Goal: Task Accomplishment & Management: Complete application form

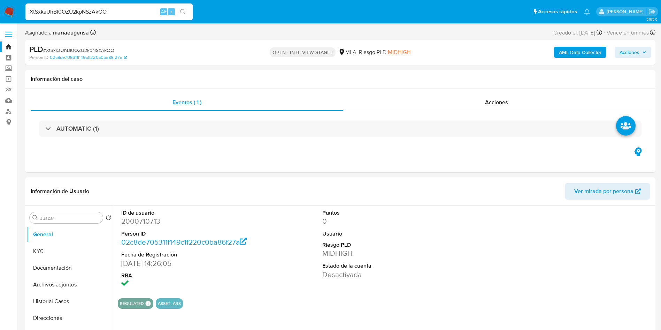
select select "10"
click at [146, 224] on dd "2000710713" at bounding box center [184, 221] width 127 height 10
drag, startPoint x: 70, startPoint y: 303, endPoint x: 102, endPoint y: 288, distance: 35.4
click at [71, 302] on button "Historial Casos" at bounding box center [70, 301] width 87 height 17
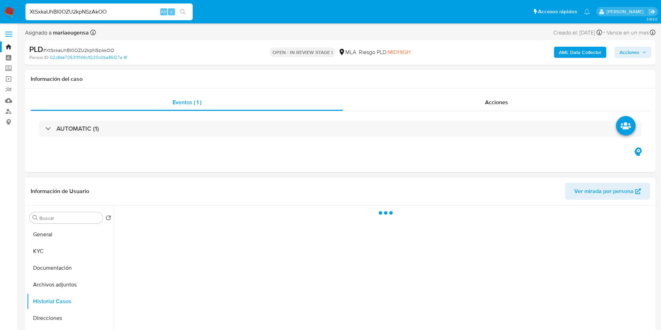
scroll to position [105, 0]
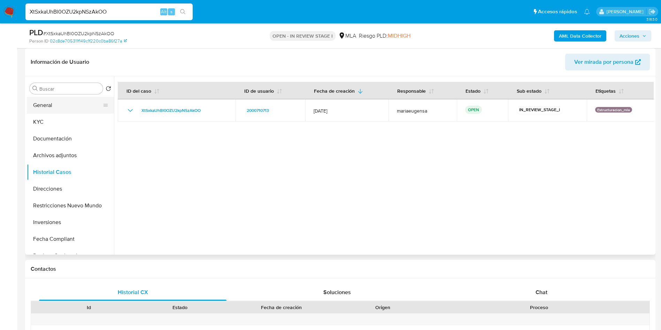
drag, startPoint x: 66, startPoint y: 104, endPoint x: 71, endPoint y: 104, distance: 4.9
click at [66, 104] on button "General" at bounding box center [68, 105] width 82 height 17
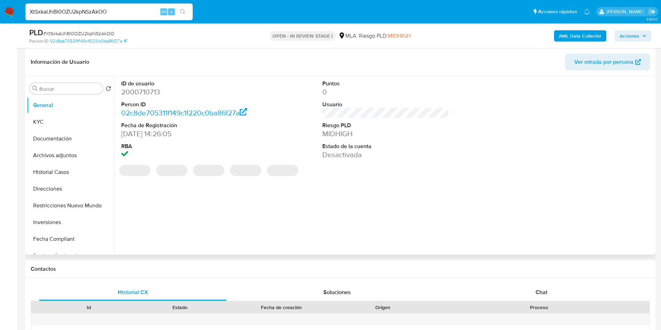
click at [145, 98] on dl "ID de usuario 2000710713 Person ID 02c8de705311f149c1f220c0ba86f27a Fecha de Re…" at bounding box center [184, 120] width 127 height 80
click at [146, 93] on dd "2000710713" at bounding box center [184, 92] width 127 height 10
copy dd "2000710713"
click at [90, 33] on span "# XtSxkaUhBl0OZU2kpNSzAkOO" at bounding box center [78, 33] width 71 height 7
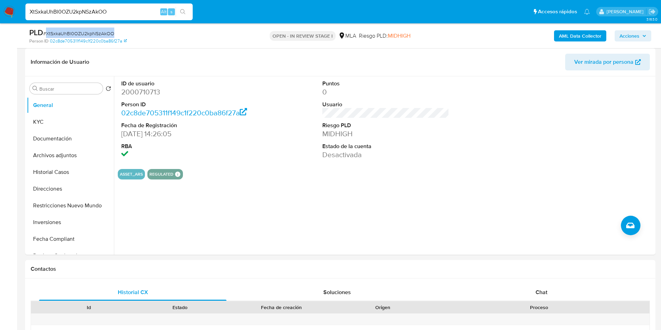
click at [90, 33] on span "# XtSxkaUhBl0OZU2kpNSzAkOO" at bounding box center [78, 33] width 71 height 7
copy span "XtSxkaUhBl0OZU2kpNSzAkOO"
click at [128, 94] on dd "2000710713" at bounding box center [184, 92] width 127 height 10
copy dd "2000710713"
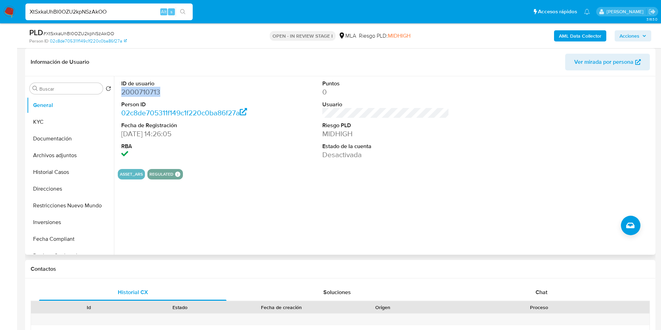
click at [141, 94] on dd "2000710713" at bounding box center [184, 92] width 127 height 10
click at [93, 12] on input "XtSxkaUhBl0OZU2kpNSzAkOO" at bounding box center [108, 11] width 167 height 9
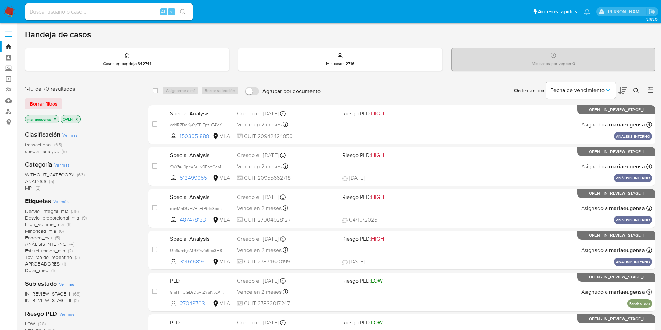
click at [121, 8] on input at bounding box center [108, 11] width 167 height 9
paste input "XtSxkaUhBl0OZU2kpNSzAkOO"
type input "XtSxkaUhBl0OZU2kpNSzAkOO"
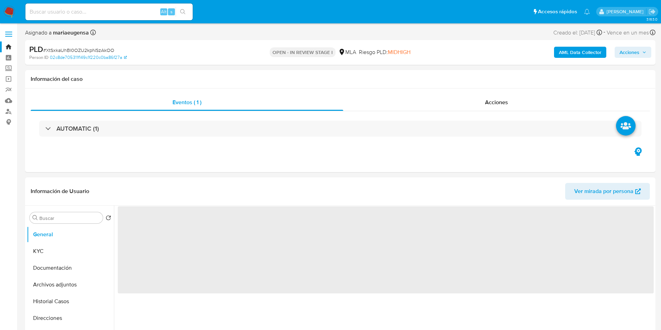
select select "10"
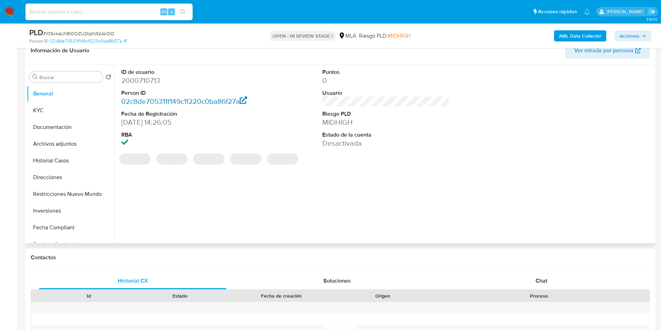
scroll to position [119, 0]
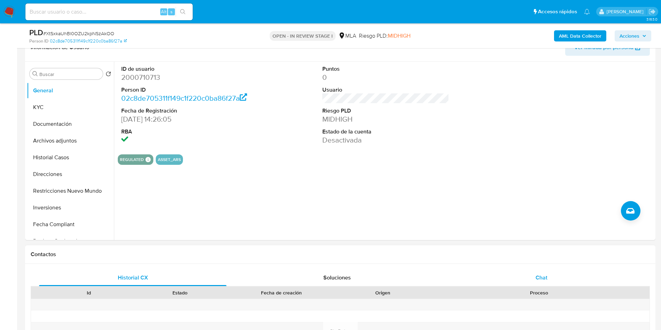
click at [510, 280] on div "Chat" at bounding box center [541, 277] width 187 height 17
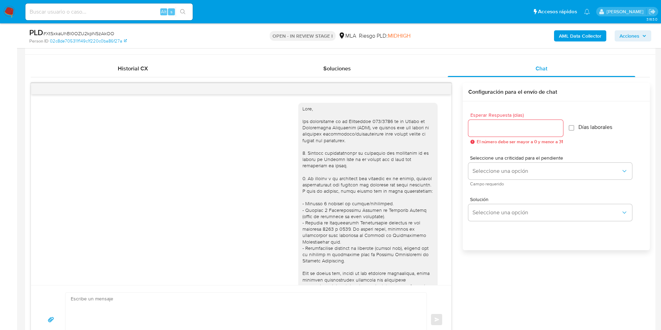
scroll to position [357, 0]
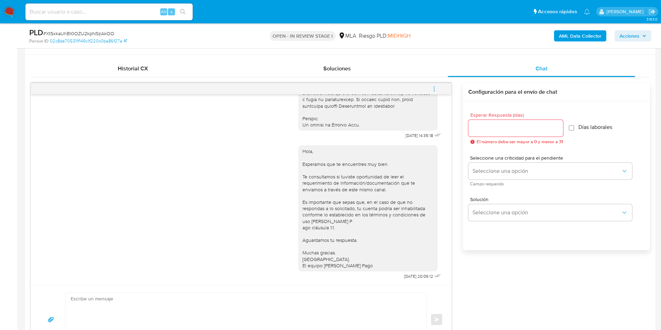
click at [434, 84] on span "menu-action" at bounding box center [434, 88] width 6 height 17
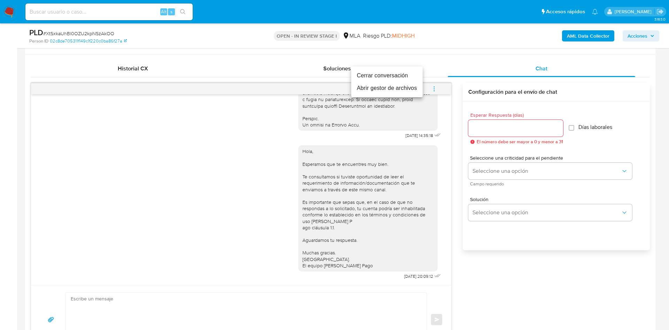
click at [400, 73] on li "Cerrar conversación" at bounding box center [386, 75] width 71 height 13
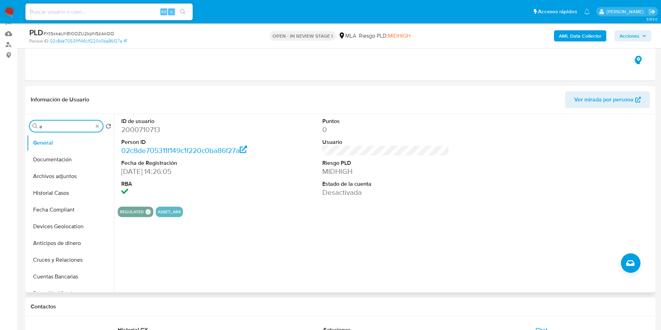
click at [80, 127] on input "a" at bounding box center [66, 126] width 54 height 6
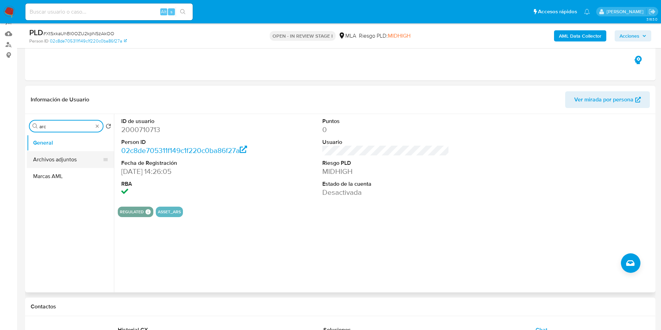
type input "arc"
click at [80, 154] on button "Archivos adjuntos" at bounding box center [68, 159] width 82 height 17
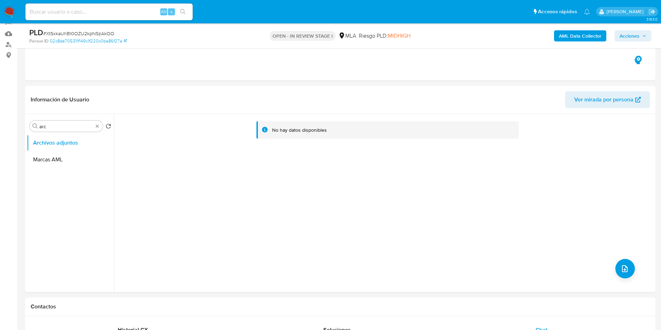
click at [576, 33] on b "AML Data Collector" at bounding box center [580, 35] width 43 height 11
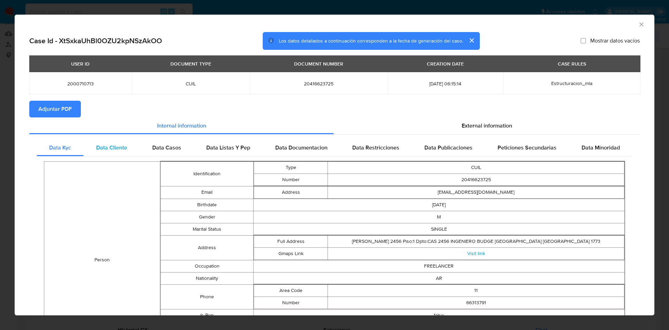
click at [113, 146] on span "Data Cliente" at bounding box center [111, 148] width 31 height 8
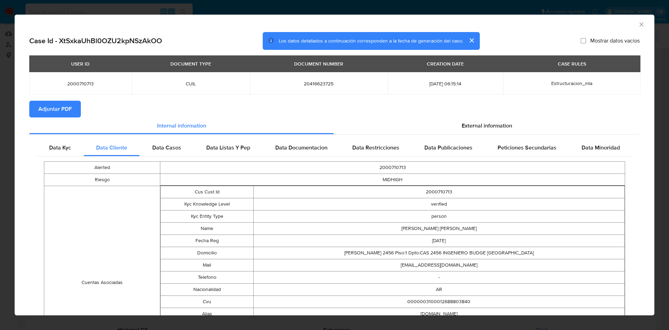
click at [638, 24] on icon "Cerrar ventana" at bounding box center [641, 24] width 7 height 7
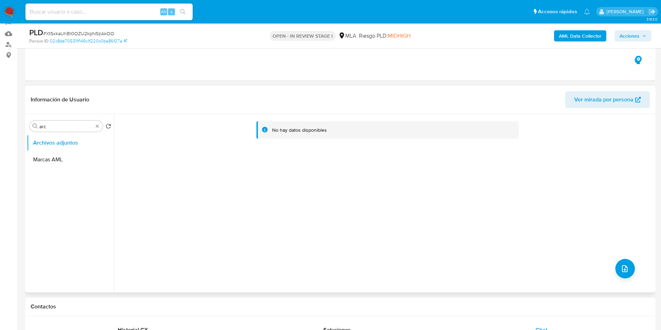
click at [270, 222] on div "No hay datos disponibles" at bounding box center [384, 203] width 540 height 178
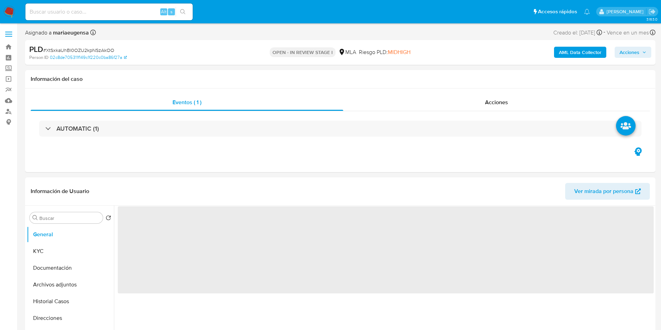
select select "10"
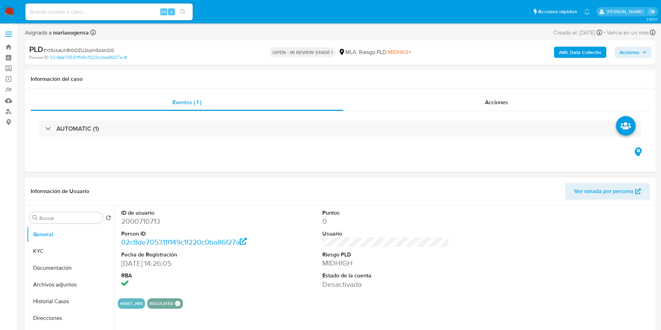
click at [214, 249] on dl "ID de usuario 2000710713 Person ID 02c8de705311f149c1f220c0ba86f27a Fecha de Re…" at bounding box center [184, 249] width 127 height 80
click at [60, 214] on div "Buscar" at bounding box center [66, 217] width 73 height 11
click at [60, 217] on input "Buscar" at bounding box center [69, 218] width 61 height 6
type input "arc"
click at [61, 249] on button "Archivos adjuntos" at bounding box center [68, 251] width 82 height 17
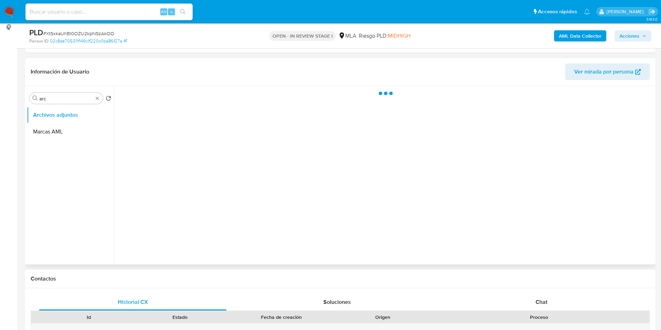
scroll to position [105, 0]
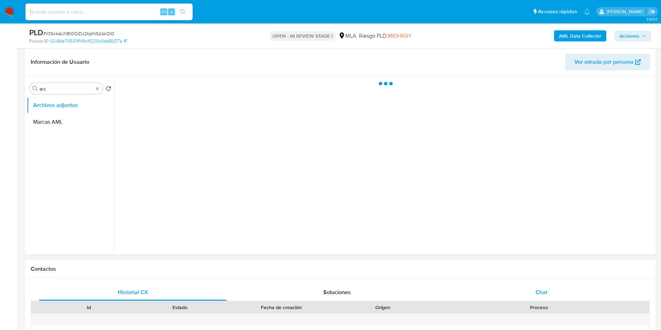
click at [551, 293] on div "Chat" at bounding box center [541, 292] width 187 height 17
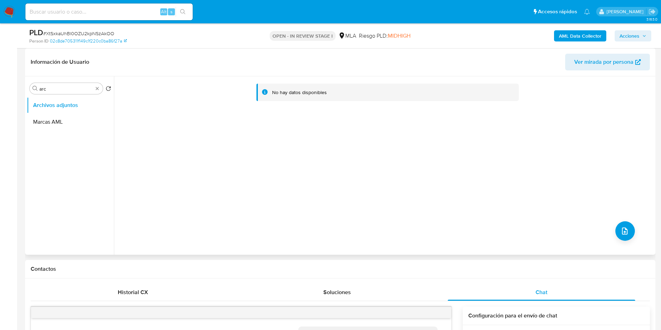
scroll to position [357, 0]
click at [593, 34] on b "AML Data Collector" at bounding box center [580, 35] width 43 height 11
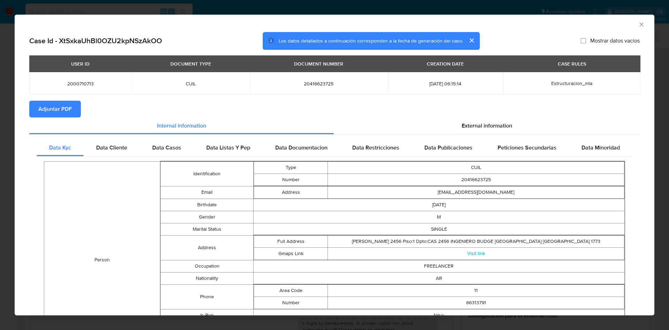
click at [67, 111] on span "Adjuntar PDF" at bounding box center [54, 108] width 33 height 15
click at [43, 107] on span "Adjuntar PDF" at bounding box center [54, 108] width 33 height 15
click at [638, 22] on icon "Cerrar ventana" at bounding box center [641, 24] width 7 height 7
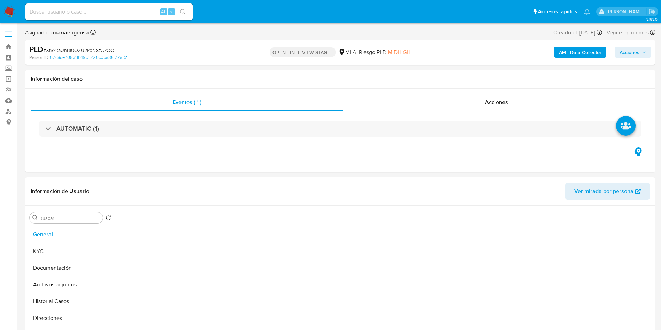
select select "10"
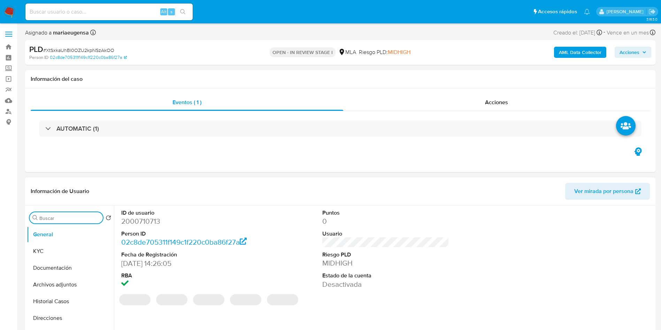
click at [78, 215] on input "Buscar" at bounding box center [69, 218] width 61 height 6
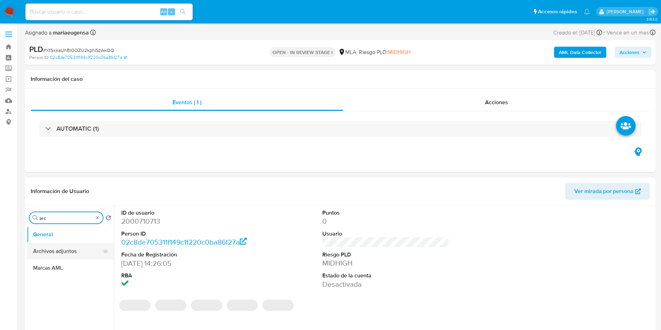
type input "arc"
click at [70, 247] on button "Archivos adjuntos" at bounding box center [68, 251] width 82 height 17
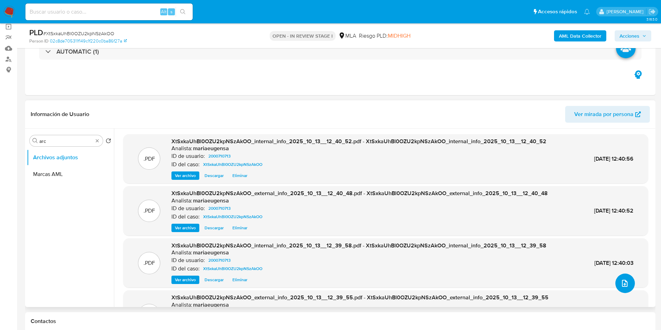
click at [624, 280] on icon "upload-file" at bounding box center [625, 283] width 8 height 8
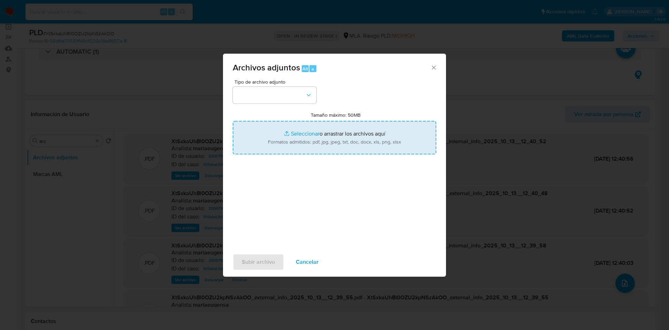
click at [302, 132] on input "Tamaño máximo: 50MB Seleccionar archivos" at bounding box center [334, 137] width 203 height 33
type input "C:\fakepath\Caselog XtSxkaUhBl0OZU2kpNSzAkOO_2025_09_17_20_35_31 (1).docx"
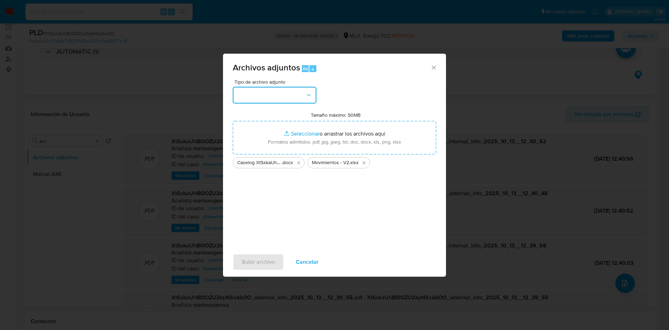
click at [257, 96] on button "button" at bounding box center [275, 95] width 84 height 17
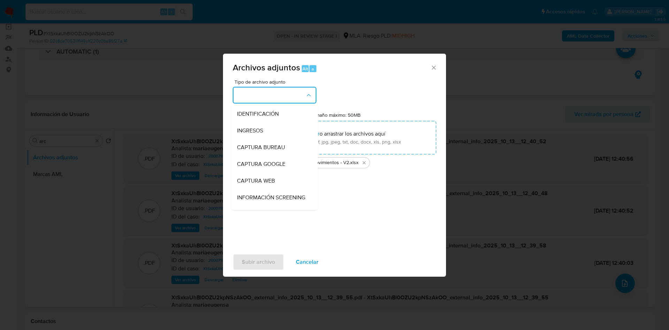
scroll to position [105, 0]
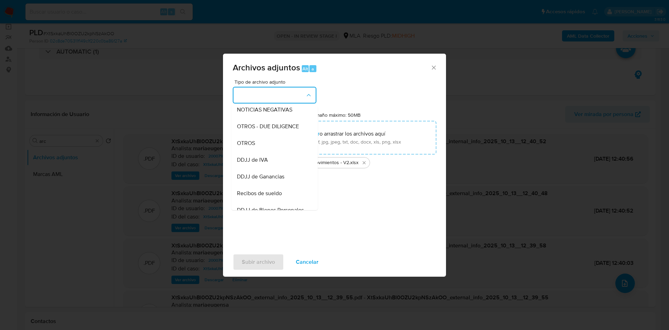
click at [262, 151] on div "OTROS" at bounding box center [272, 143] width 71 height 17
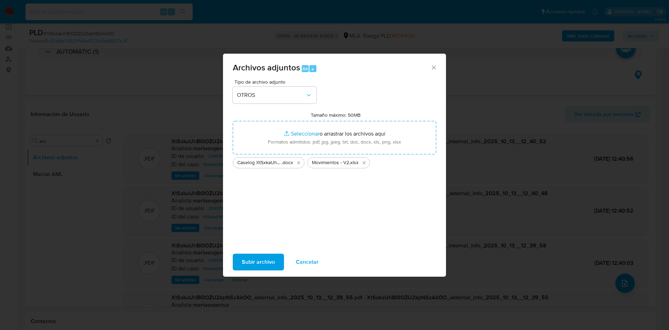
click at [259, 262] on span "Subir archivo" at bounding box center [258, 261] width 33 height 15
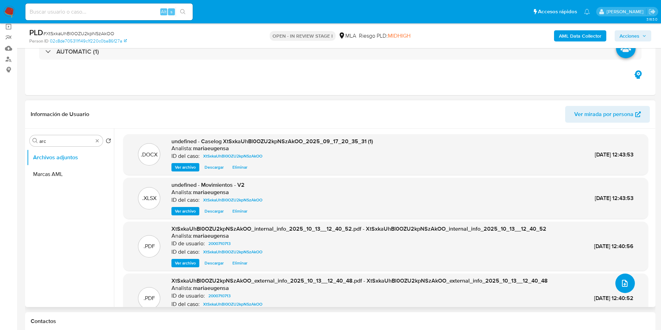
click at [622, 284] on icon "upload-file" at bounding box center [625, 283] width 6 height 7
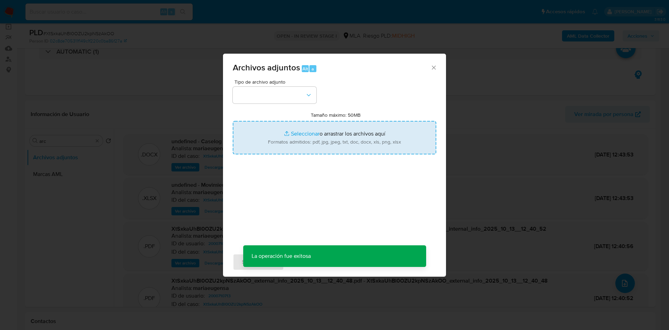
click at [297, 140] on input "Tamaño máximo: 50MB Seleccionar archivos" at bounding box center [334, 137] width 203 height 33
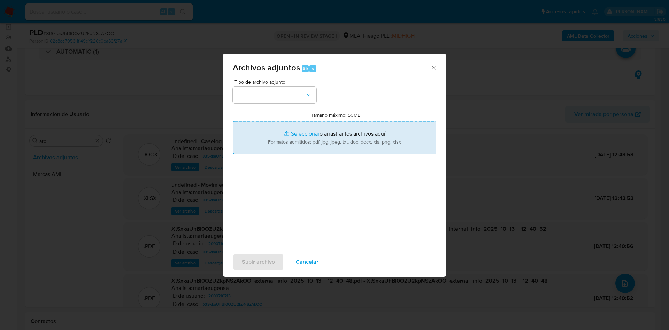
type input "C:\fakepath\Caselog XtSxkaUhBl0OZU2kpNSzAkOO_2025_09_17_20_35_31 (1) - v2.docx"
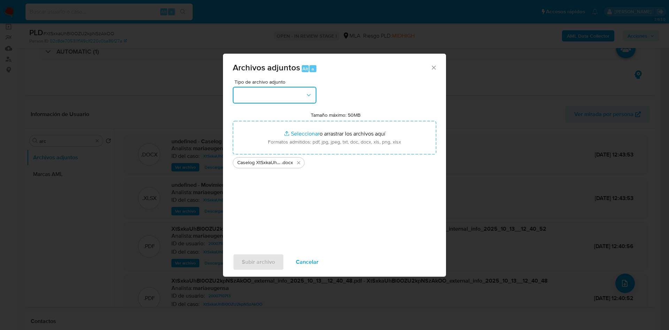
click at [279, 94] on button "button" at bounding box center [275, 95] width 84 height 17
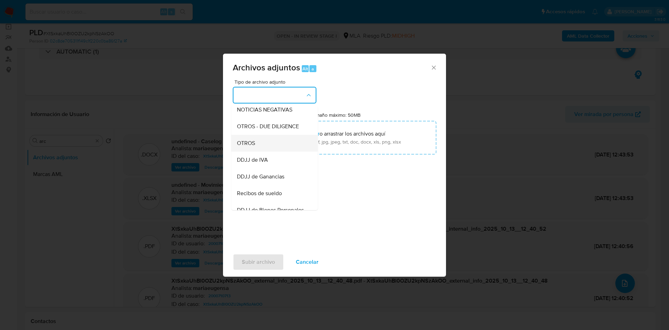
click at [261, 146] on div "OTROS" at bounding box center [272, 143] width 71 height 17
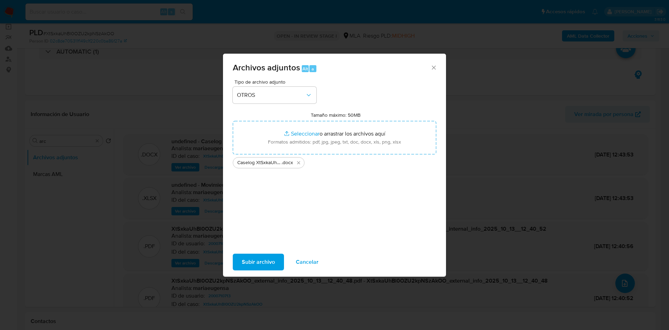
click at [258, 256] on span "Subir archivo" at bounding box center [258, 261] width 33 height 15
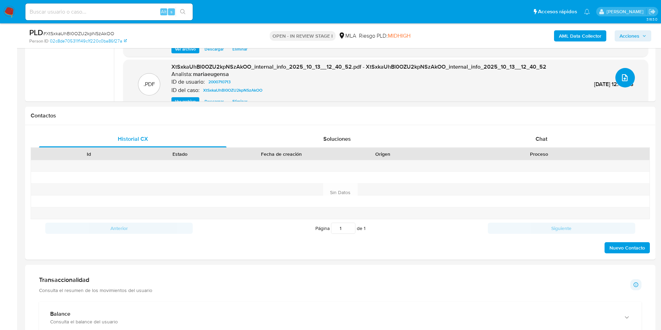
scroll to position [270, 0]
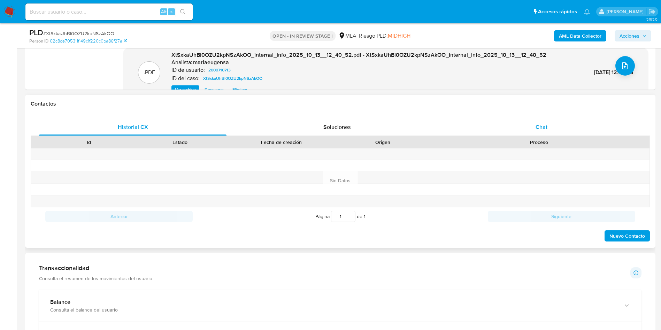
click at [560, 114] on div "Contactos Historial CX Soluciones Chat Id Estado Fecha de creación Origen Proce…" at bounding box center [340, 171] width 630 height 153
click at [547, 129] on div "Chat" at bounding box center [541, 127] width 187 height 17
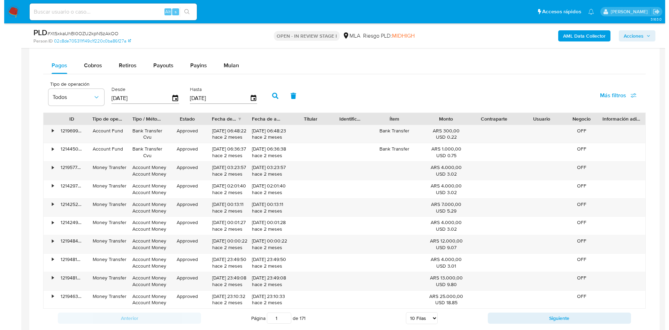
scroll to position [1155, 0]
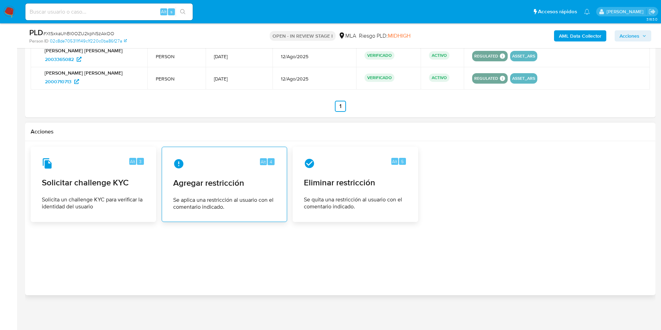
click at [211, 199] on span "Se aplica una restricción al usuario con el comentario indicado." at bounding box center [224, 204] width 102 height 14
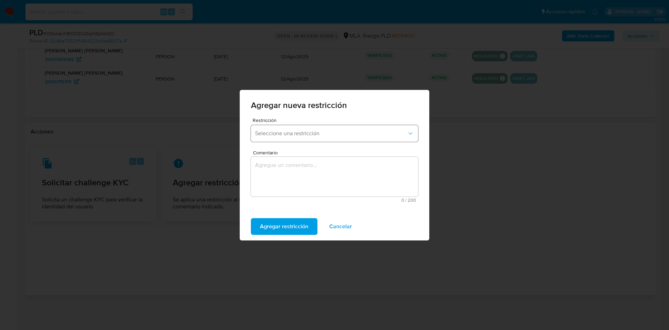
click at [283, 132] on span "Seleccione una restricción" at bounding box center [331, 133] width 152 height 7
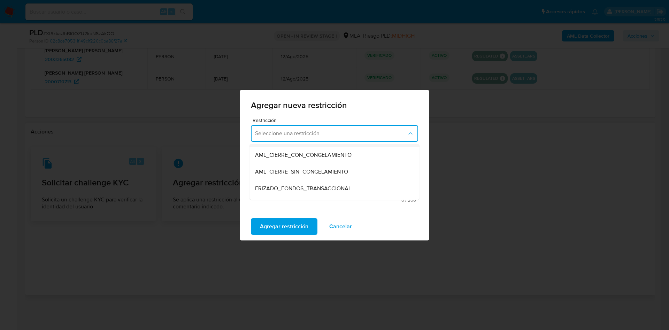
scroll to position [105, 0]
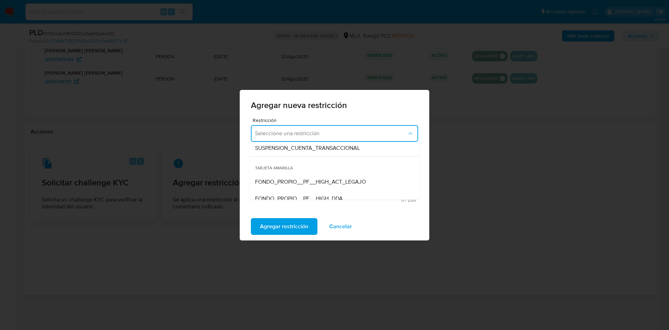
click at [304, 143] on div "TARJETA ROJA SUSPENSION_CON_RETIROS_SCREENING SUSPENSION_TOTAL_SCREENING AML_CI…" at bounding box center [334, 171] width 170 height 58
click at [296, 180] on span "FONDO_PROPIO__PF__HIGH_ACT_LEGAJO" at bounding box center [310, 181] width 111 height 7
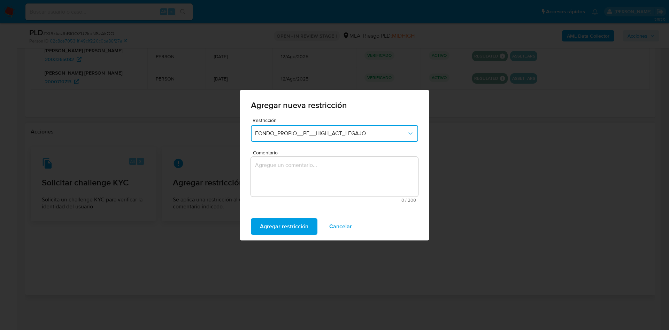
click at [308, 136] on span "FONDO_PROPIO__PF__HIGH_ACT_LEGAJO" at bounding box center [331, 133] width 152 height 7
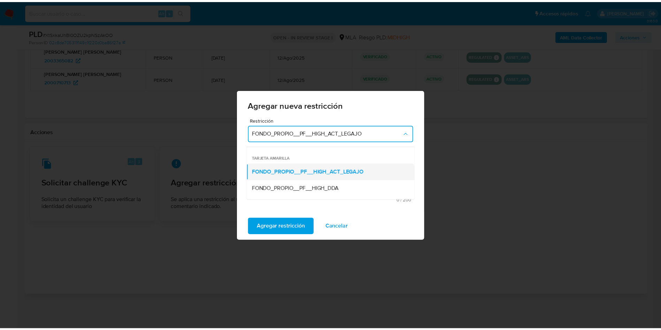
scroll to position [62, 0]
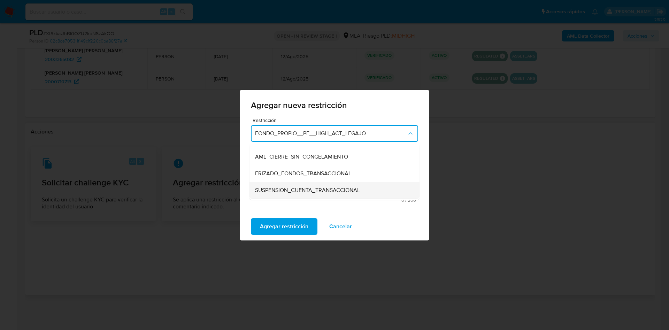
click at [295, 188] on span "SUSPENSION_CUENTA_TRANSACCIONAL" at bounding box center [307, 190] width 105 height 7
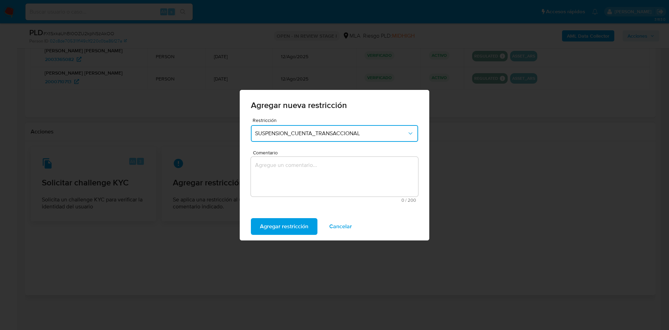
click at [295, 186] on textarea "Comentario" at bounding box center [334, 177] width 167 height 40
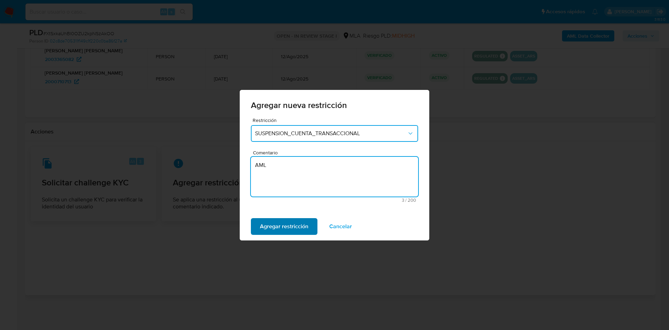
type textarea "AML"
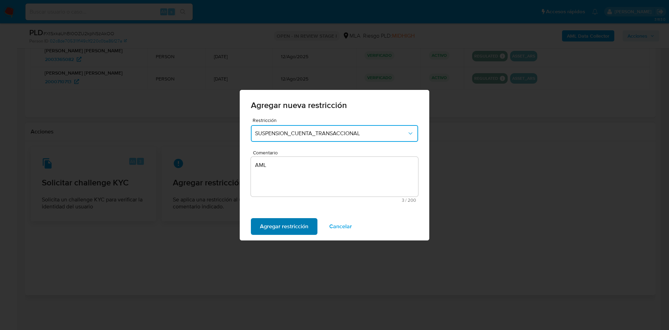
click at [297, 233] on span "Agregar restricción" at bounding box center [284, 226] width 48 height 15
drag, startPoint x: 264, startPoint y: 226, endPoint x: 328, endPoint y: 230, distance: 63.9
click at [265, 226] on span "Confirmar" at bounding box center [272, 226] width 25 height 15
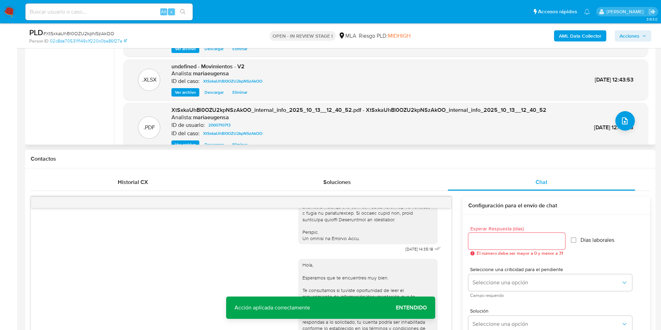
scroll to position [0, 0]
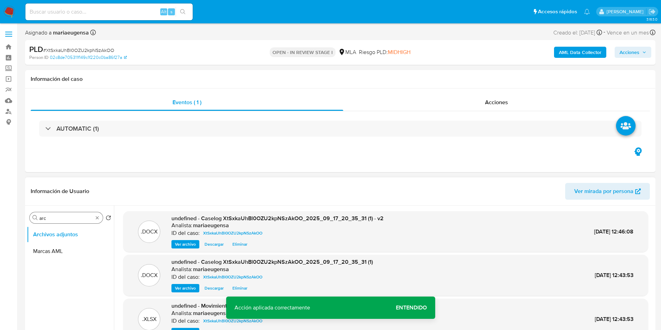
click at [58, 219] on input "arc" at bounding box center [66, 218] width 54 height 6
type input "RES"
click at [57, 249] on button "Restricciones Nuevo Mundo" at bounding box center [68, 251] width 82 height 17
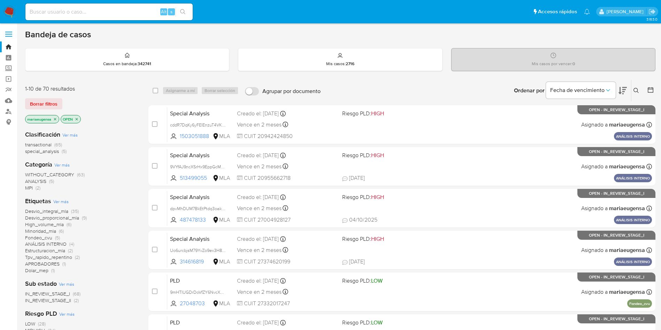
click at [100, 13] on input at bounding box center [108, 11] width 167 height 9
paste input "dPpXTHrqb8l6pUaBhXfDMwqZ"
type input "dPpXTHrqb8l6pUaBhXfDMwqZ"
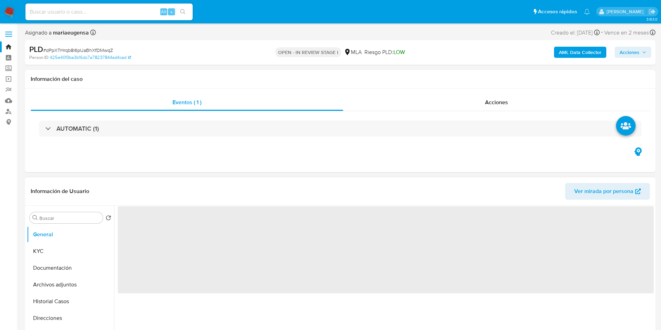
select select "10"
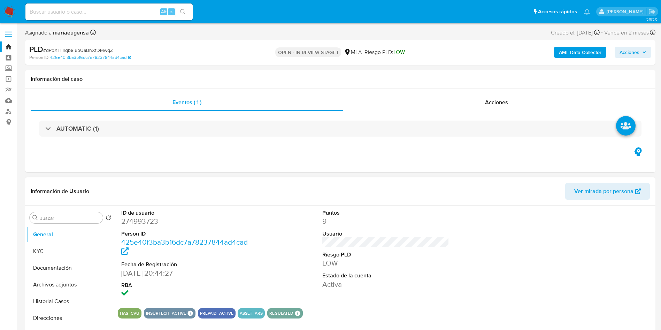
click at [124, 222] on dd "274993723" at bounding box center [184, 221] width 127 height 10
copy dd "274993723"
click at [83, 13] on input at bounding box center [108, 11] width 167 height 9
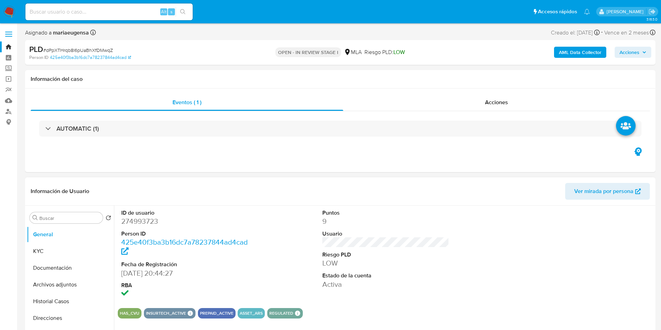
click at [130, 225] on dd "274993723" at bounding box center [184, 221] width 127 height 10
copy dd "274993723"
click at [73, 51] on span "# dPpXTHrqb8l6pUaBhXfDMwqZ" at bounding box center [78, 50] width 70 height 7
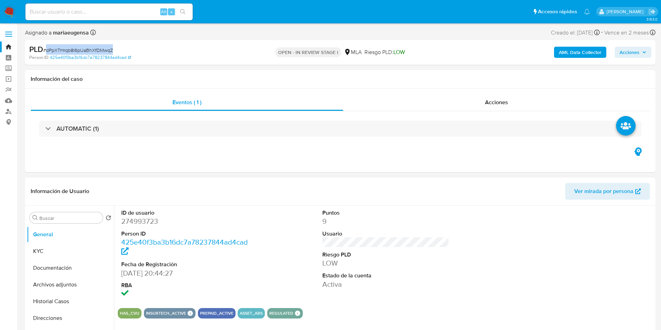
copy span "dPpXTHrqb8l6pUaBhXfDMwqZ"
click at [141, 221] on dd "274993723" at bounding box center [184, 221] width 127 height 10
copy dd "274993723"
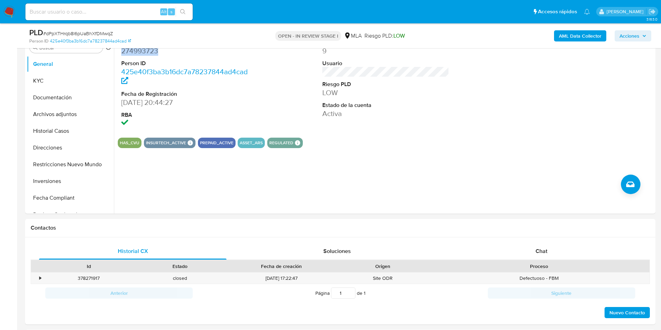
scroll to position [314, 0]
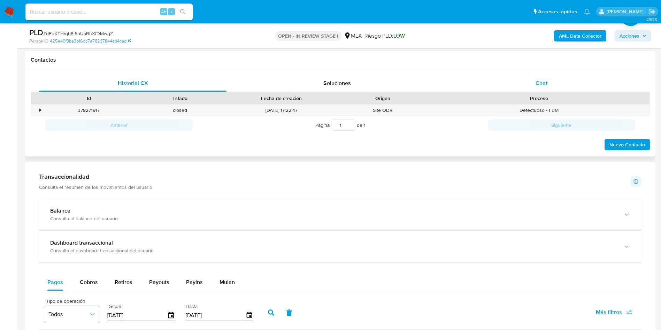
click at [495, 88] on div "Chat" at bounding box center [541, 83] width 187 height 17
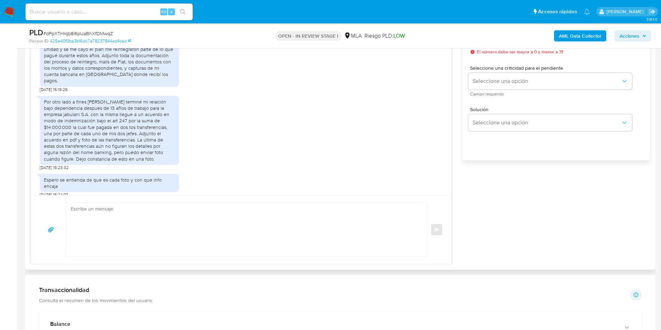
scroll to position [323, 0]
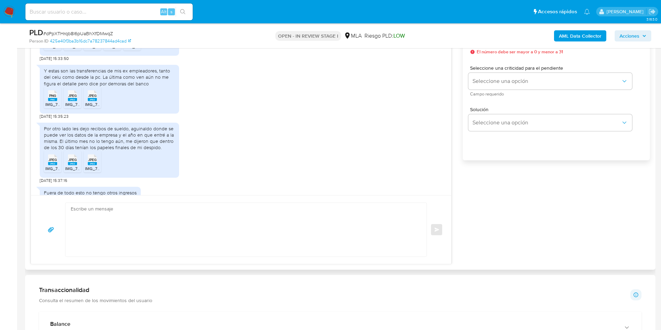
click at [230, 143] on div "Por otro lado les dejo recibos de sueldo, aguinaldo donde se puede ver los dato…" at bounding box center [241, 151] width 403 height 64
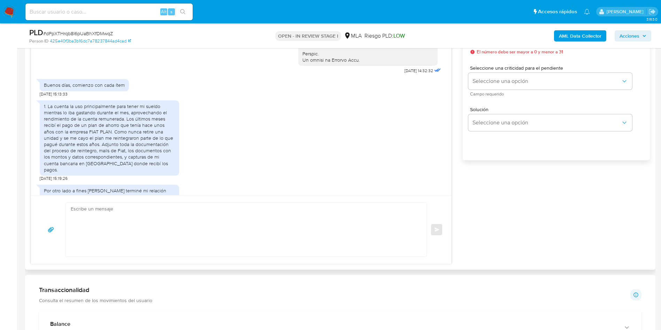
scroll to position [366, 0]
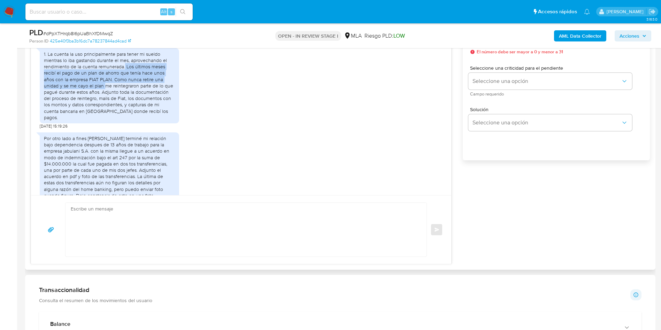
drag, startPoint x: 86, startPoint y: 100, endPoint x: 124, endPoint y: 80, distance: 43.5
click at [124, 80] on div "1. La cuenta la uso principalmente para tener mi sueldo mientras lo iba gastand…" at bounding box center [109, 86] width 131 height 70
copy div "Los últimos meses recibí el pago de un plan de ahorro que tenía hace unos años …"
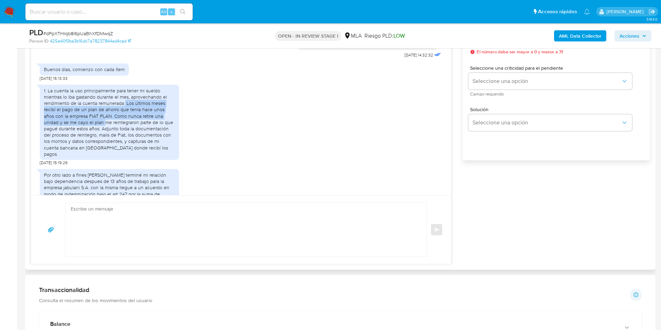
scroll to position [314, 0]
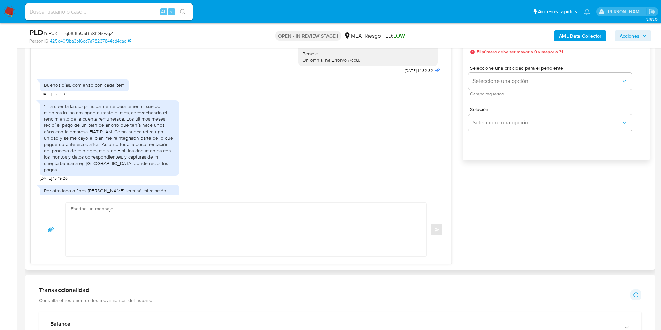
drag, startPoint x: 174, startPoint y: 203, endPoint x: 178, endPoint y: 200, distance: 5.4
click at [174, 203] on textarea at bounding box center [244, 230] width 347 height 54
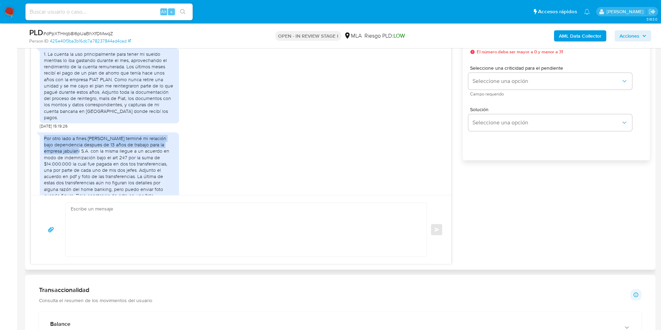
drag, startPoint x: 66, startPoint y: 158, endPoint x: 44, endPoint y: 141, distance: 27.0
click at [44, 141] on div "Por otro lado a fines de agosto terminé mi relación bajo dependencia despues de…" at bounding box center [109, 166] width 131 height 63
copy div "Por otro lado a fines de agosto terminé mi relación bajo dependencia despues de…"
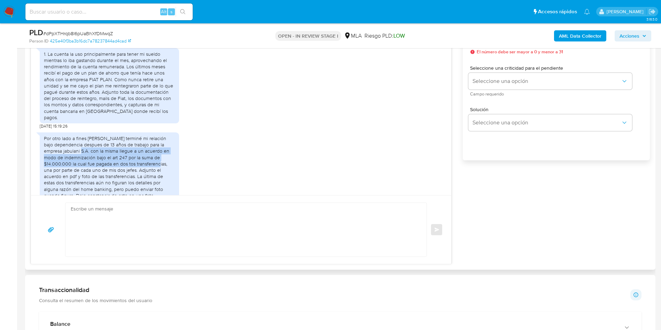
drag, startPoint x: 69, startPoint y: 157, endPoint x: 133, endPoint y: 169, distance: 65.2
click at [133, 169] on div "Por otro lado a fines de agosto terminé mi relación bajo dependencia despues de…" at bounding box center [109, 166] width 131 height 63
copy div "con la misma llegue a un acuerdo en modo de indemnización bajo el art 247 por l…"
click at [63, 148] on div "Por otro lado a fines de agosto terminé mi relación bajo dependencia despues de…" at bounding box center [109, 166] width 131 height 63
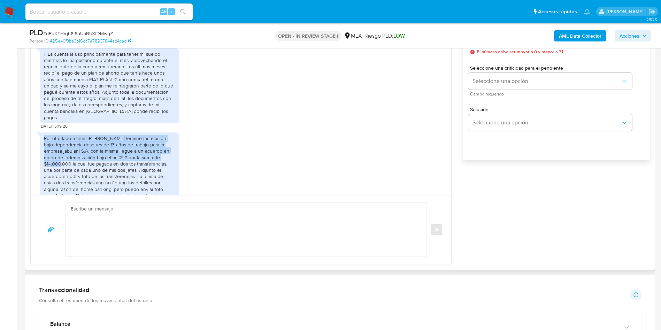
copy div "Por otro lado a fines de agosto terminé mi relación bajo dependencia despues de…"
drag, startPoint x: 44, startPoint y: 142, endPoint x: 165, endPoint y: 161, distance: 123.4
click at [165, 161] on div "Por otro lado a fines de agosto terminé mi relación bajo dependencia despues de…" at bounding box center [109, 166] width 139 height 69
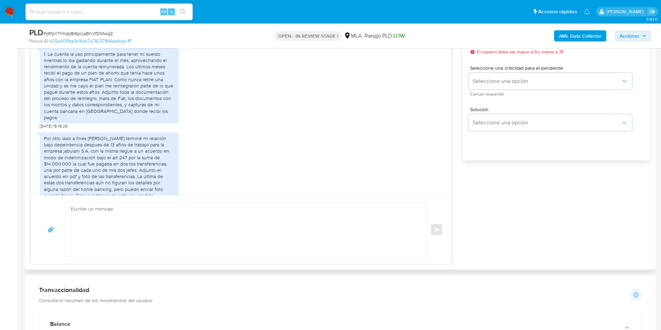
drag, startPoint x: 284, startPoint y: 130, endPoint x: 261, endPoint y: 138, distance: 23.7
click at [283, 129] on div "1. La cuenta la uso principalmente para tener mi sueldo mientras lo iba gastand…" at bounding box center [241, 87] width 403 height 84
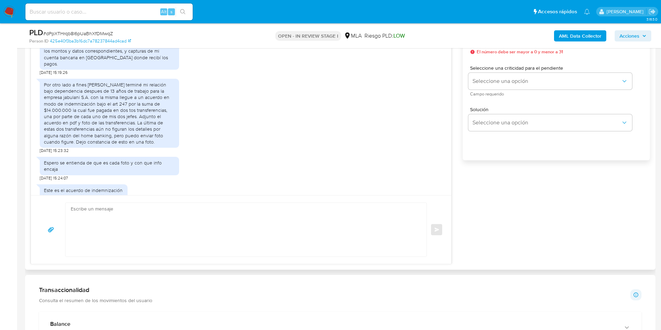
scroll to position [470, 0]
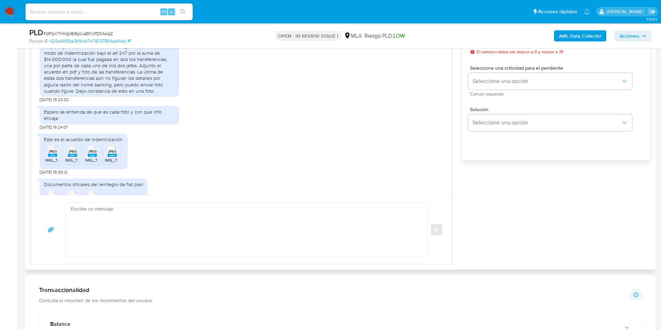
drag, startPoint x: 55, startPoint y: 154, endPoint x: 75, endPoint y: 154, distance: 20.2
click at [56, 154] on rect at bounding box center [52, 155] width 9 height 3
click at [76, 154] on rect at bounding box center [72, 155] width 9 height 3
click at [91, 155] on rect at bounding box center [92, 155] width 9 height 3
click at [119, 156] on div "JPEG JPEG" at bounding box center [112, 151] width 15 height 14
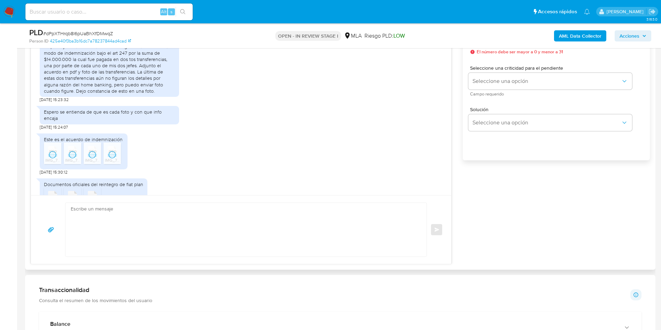
scroll to position [523, 0]
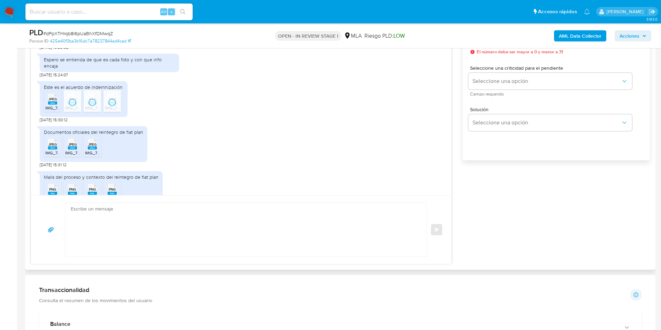
drag, startPoint x: 54, startPoint y: 146, endPoint x: 70, endPoint y: 147, distance: 16.8
click at [56, 146] on span "JPEG" at bounding box center [52, 144] width 8 height 5
click at [80, 147] on li "JPEG JPEG IMG_7716.jpeg" at bounding box center [72, 146] width 17 height 22
click at [90, 149] on icon "JPEG" at bounding box center [92, 144] width 9 height 12
click at [56, 188] on span "PNG" at bounding box center [52, 189] width 7 height 5
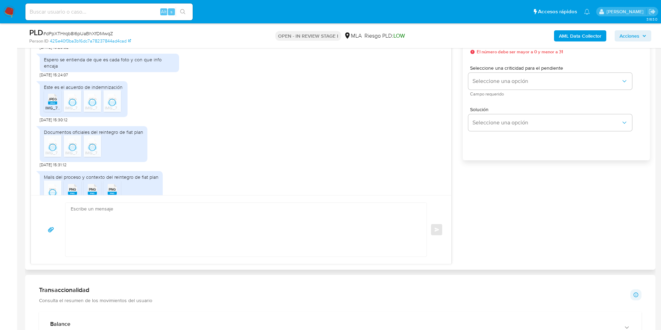
click at [72, 189] on span "PNG" at bounding box center [72, 189] width 7 height 5
drag, startPoint x: 87, startPoint y: 186, endPoint x: 108, endPoint y: 191, distance: 20.8
click at [88, 186] on div "PNG PNG" at bounding box center [92, 189] width 15 height 14
drag, startPoint x: 110, startPoint y: 188, endPoint x: 141, endPoint y: 179, distance: 31.9
click at [114, 187] on span "PNG" at bounding box center [112, 189] width 7 height 5
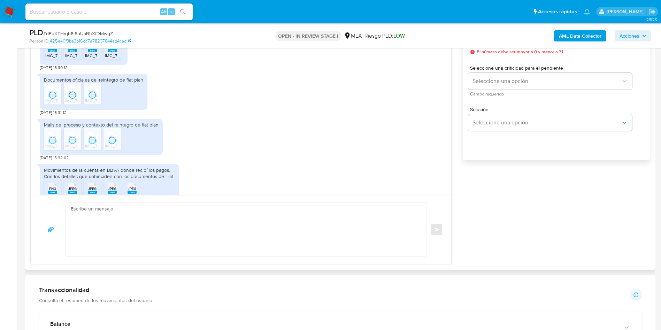
scroll to position [627, 0]
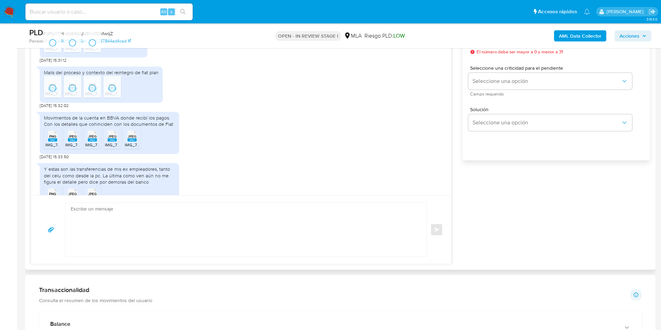
drag, startPoint x: 54, startPoint y: 144, endPoint x: 75, endPoint y: 144, distance: 21.6
click at [54, 144] on span "IMG_7705.png" at bounding box center [59, 145] width 28 height 6
click at [76, 142] on span "IMG_7710.jpeg" at bounding box center [79, 145] width 28 height 6
click at [93, 141] on icon "JPEG" at bounding box center [92, 136] width 9 height 12
drag, startPoint x: 113, startPoint y: 139, endPoint x: 138, endPoint y: 141, distance: 25.2
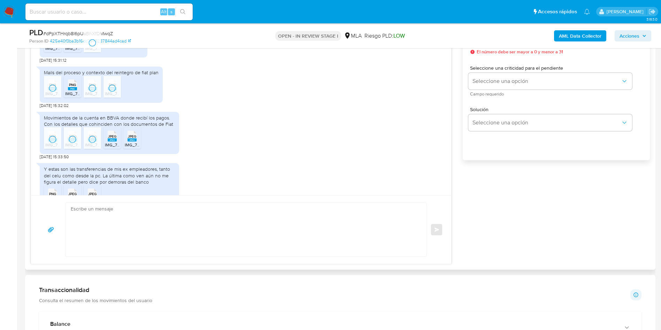
click at [113, 139] on rect at bounding box center [112, 139] width 9 height 3
click at [138, 140] on div "JPEG JPEG" at bounding box center [132, 136] width 15 height 14
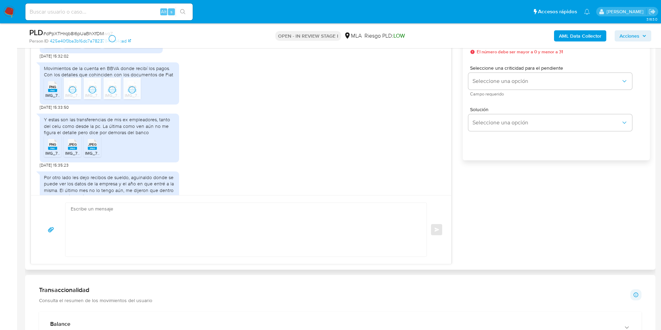
scroll to position [679, 0]
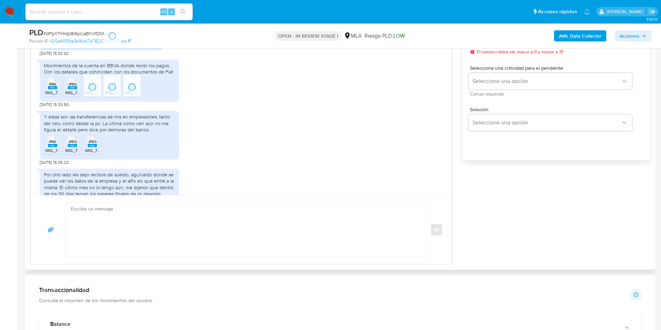
click at [54, 141] on span "PNG" at bounding box center [52, 141] width 7 height 5
click at [76, 145] on rect at bounding box center [72, 145] width 9 height 3
drag, startPoint x: 94, startPoint y: 147, endPoint x: 103, endPoint y: 147, distance: 8.7
click at [94, 147] on icon "JPEG" at bounding box center [92, 142] width 9 height 12
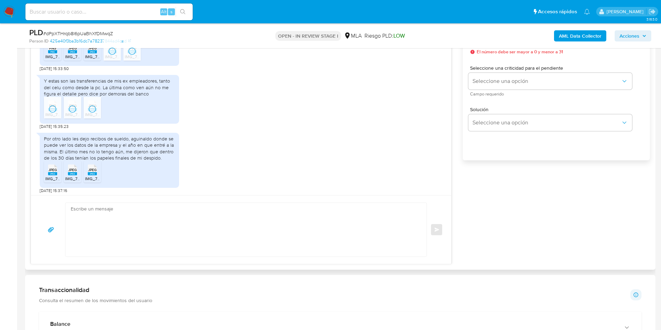
scroll to position [738, 0]
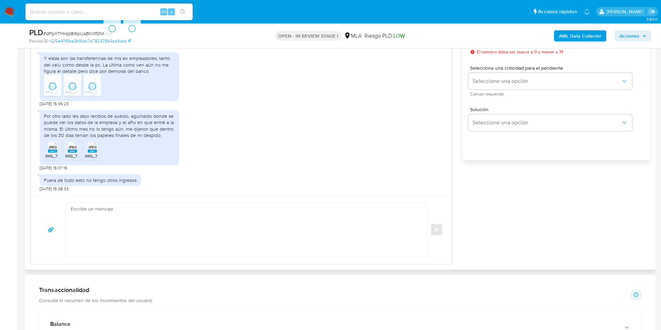
click at [59, 147] on div "JPEG JPEG" at bounding box center [52, 147] width 15 height 14
click at [78, 150] on div "JPEG JPEG" at bounding box center [72, 147] width 15 height 14
click at [97, 148] on icon at bounding box center [92, 147] width 9 height 11
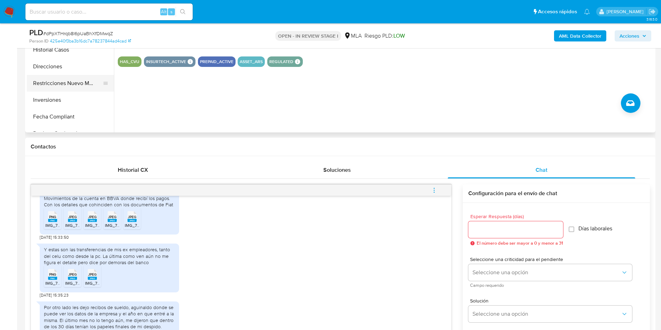
scroll to position [157, 0]
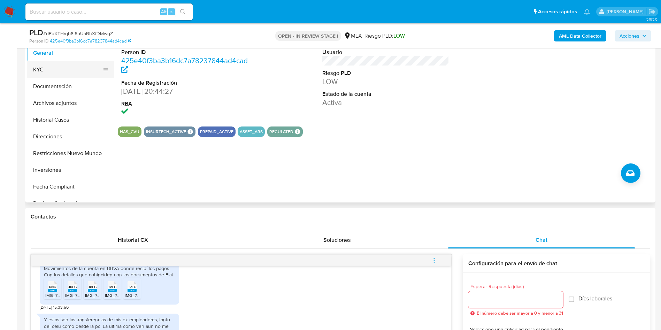
click at [65, 62] on button "KYC" at bounding box center [68, 69] width 82 height 17
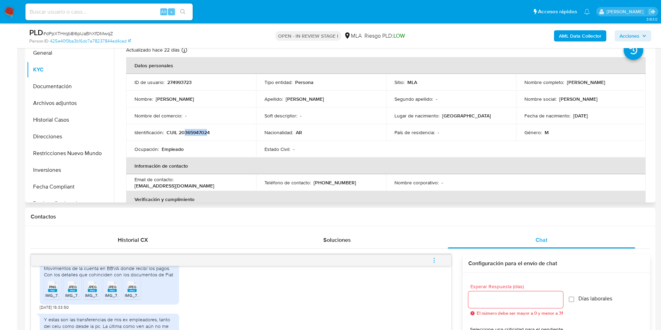
drag, startPoint x: 184, startPoint y: 133, endPoint x: 207, endPoint y: 134, distance: 23.7
click at [207, 134] on p "CUIL 20365947024" at bounding box center [188, 132] width 43 height 6
copy p "36594702"
click at [199, 134] on p "CUIL 20365947024" at bounding box center [188, 132] width 43 height 6
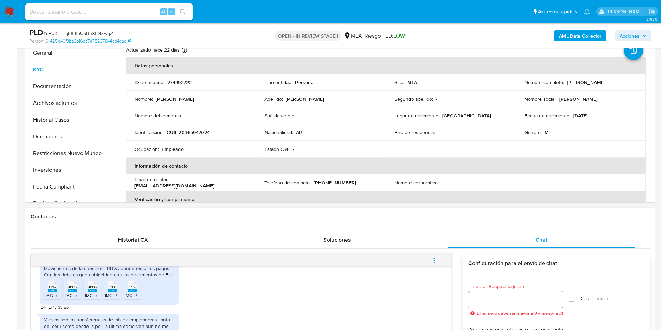
click at [227, 244] on div "Movimientos de la cuenta en BBVA donde recibí los pagos. Con los detalles que c…" at bounding box center [241, 285] width 403 height 52
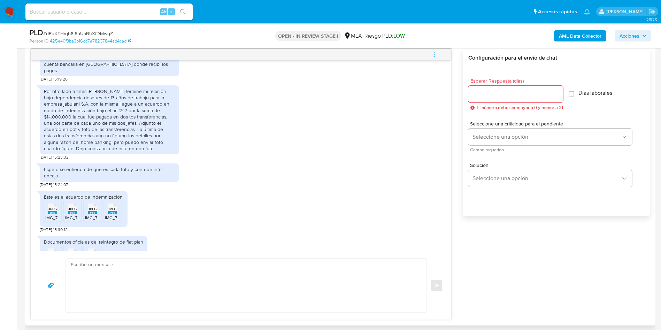
scroll to position [477, 0]
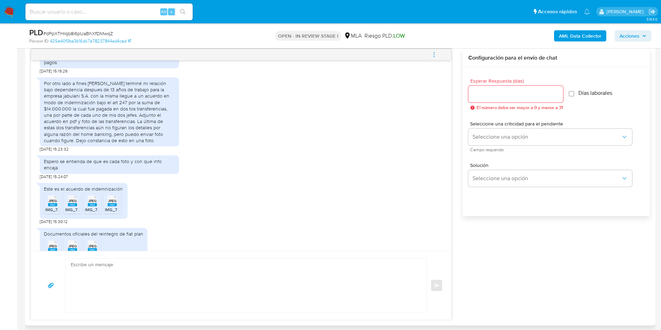
drag, startPoint x: 48, startPoint y: 209, endPoint x: 53, endPoint y: 208, distance: 4.3
click at [53, 208] on span "IMG_7720.jpeg" at bounding box center [59, 210] width 29 height 6
click at [73, 203] on span "JPEG" at bounding box center [72, 201] width 8 height 5
click at [93, 204] on rect at bounding box center [92, 204] width 9 height 3
click at [111, 206] on icon "JPEG" at bounding box center [112, 201] width 9 height 12
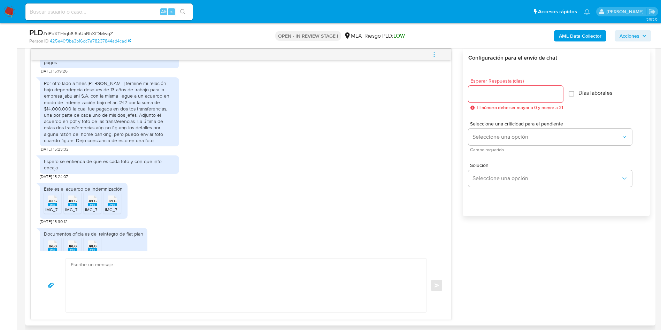
click at [484, 95] on input "Esperar Respuesta (días)" at bounding box center [515, 94] width 95 height 9
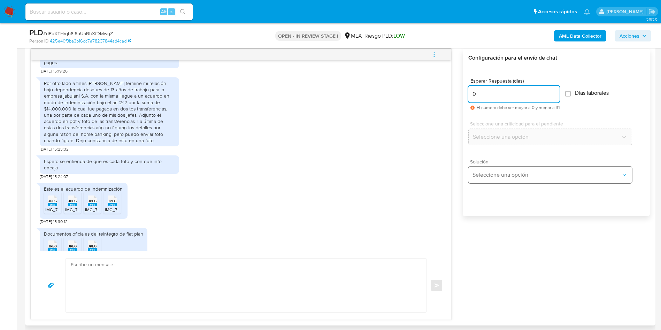
type input "0"
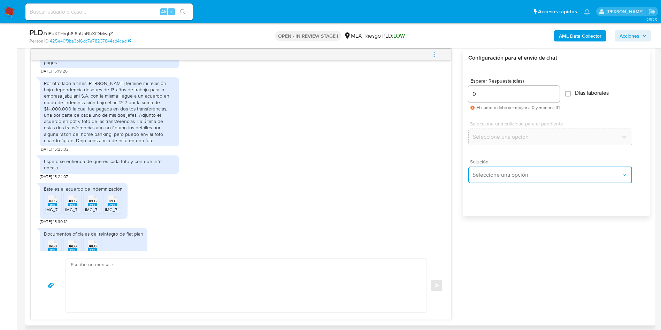
click at [484, 177] on span "Seleccione una opción" at bounding box center [546, 174] width 148 height 7
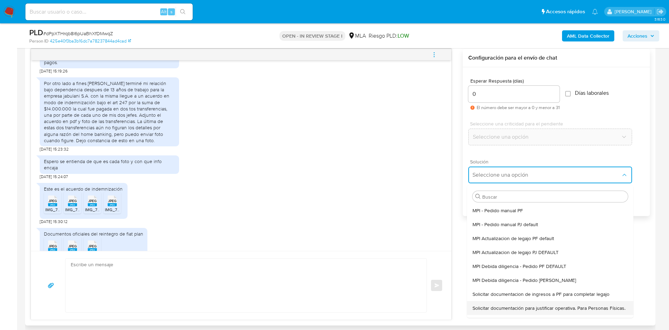
click at [495, 244] on span "Solicitar documentación para justificar operativa. Para Personas Físicas." at bounding box center [548, 308] width 153 height 6
type textarea "Hola,En función de las operaciones registradas en tu cuenta de Mercado Pago, ne…"
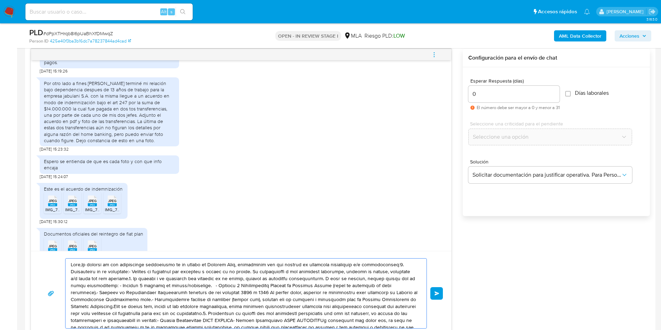
click at [380, 244] on textarea at bounding box center [244, 294] width 347 height 70
click at [379, 244] on textarea at bounding box center [244, 294] width 347 height 70
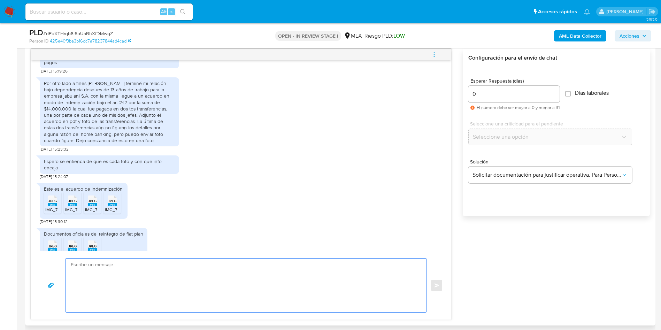
paste textarea "Hola, ¡Muchas gracias por tu respuesta! Confirmamos la recepción de la document…"
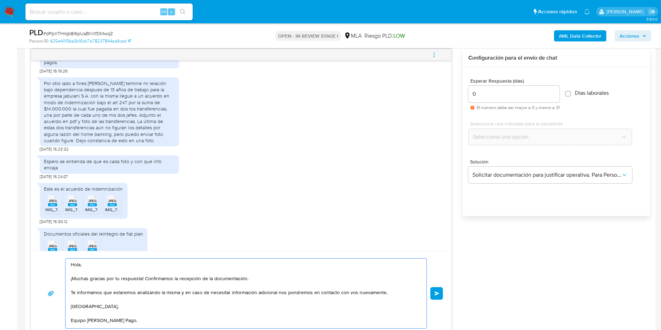
scroll to position [2, 0]
type textarea "Hola, ¡Muchas gracias por tu respuesta! Confirmamos la recepción de la document…"
click at [436, 244] on span "Enviar" at bounding box center [436, 293] width 5 height 4
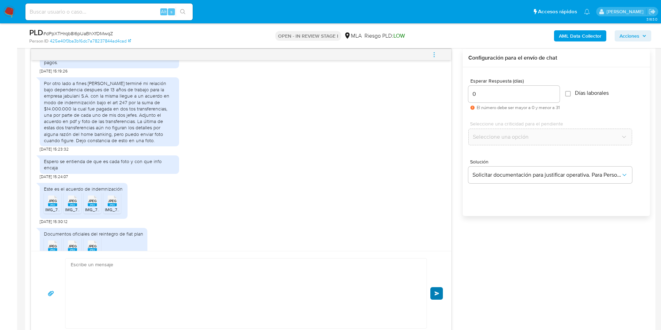
scroll to position [834, 0]
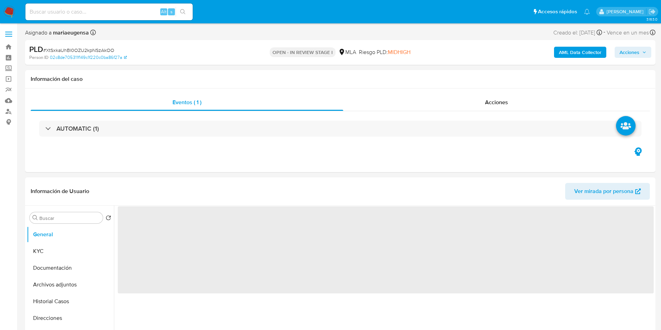
select select "10"
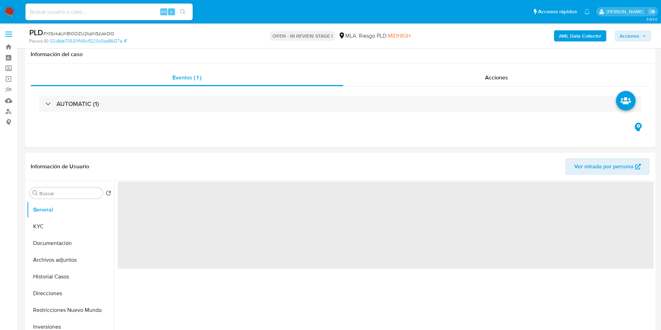
scroll to position [70, 0]
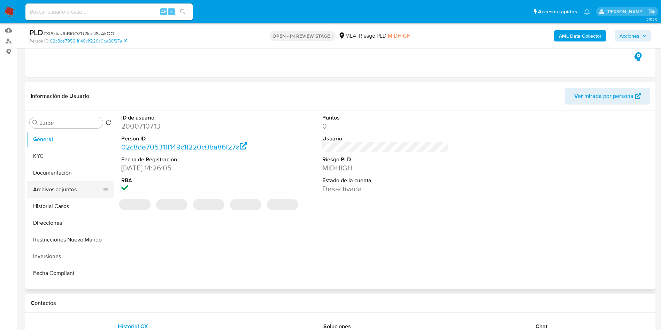
click at [76, 194] on button "Archivos adjuntos" at bounding box center [68, 189] width 82 height 17
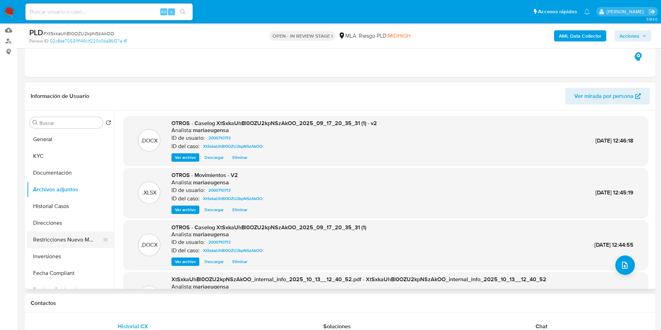
click at [75, 240] on button "Restricciones Nuevo Mundo" at bounding box center [68, 239] width 82 height 17
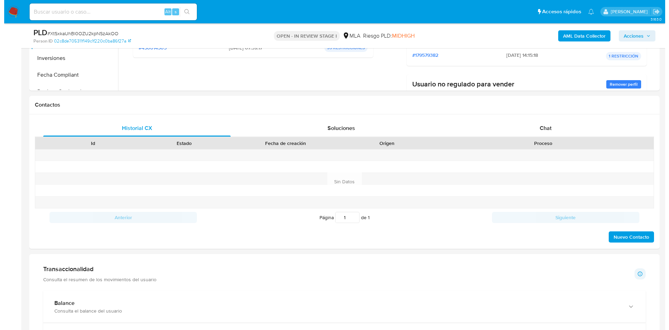
scroll to position [985, 0]
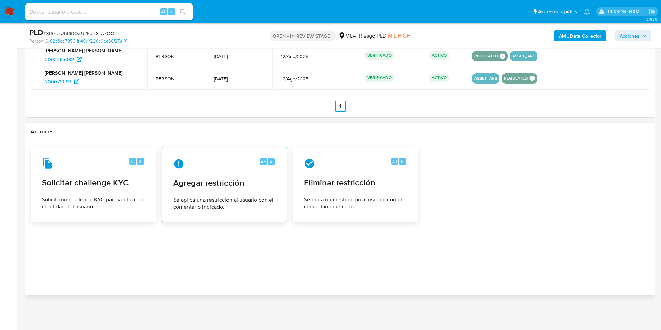
click at [209, 165] on div "Alt 4" at bounding box center [224, 163] width 102 height 11
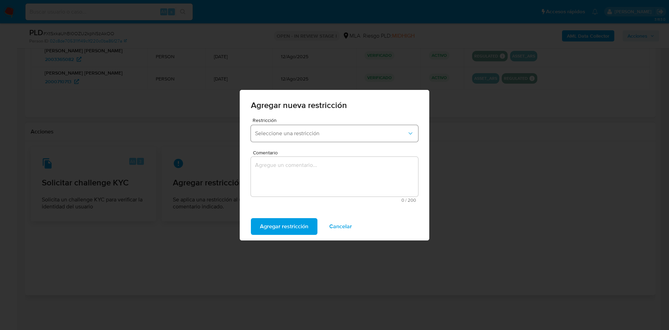
click at [287, 132] on span "Seleccione una restricción" at bounding box center [331, 133] width 152 height 7
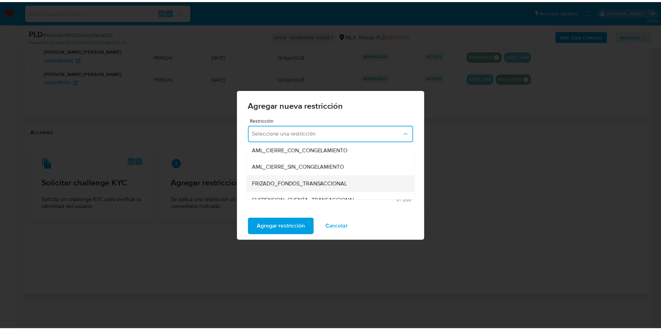
scroll to position [105, 0]
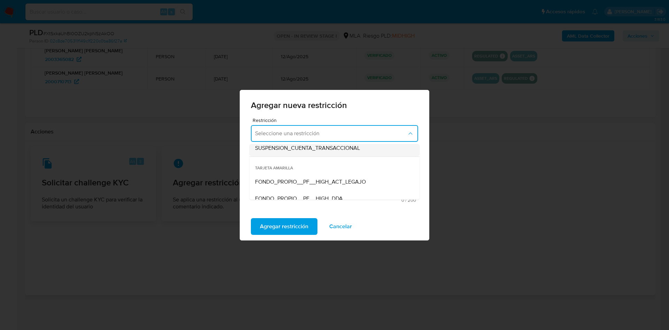
click at [283, 150] on span "SUSPENSION_CUENTA_TRANSACCIONAL" at bounding box center [307, 148] width 105 height 7
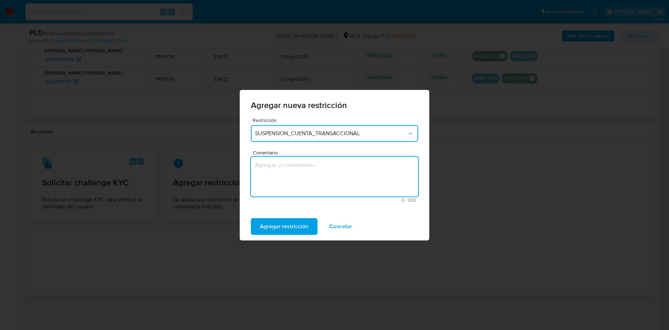
click at [277, 175] on textarea "Comentario" at bounding box center [334, 177] width 167 height 40
type textarea "AML"
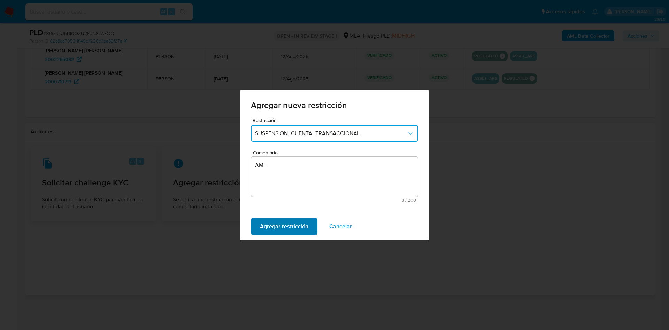
click at [273, 222] on span "Agregar restricción" at bounding box center [284, 226] width 48 height 15
click at [267, 222] on span "Confirmar" at bounding box center [272, 226] width 25 height 15
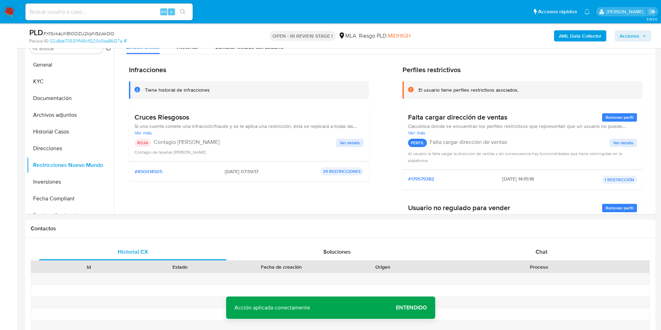
scroll to position [45, 0]
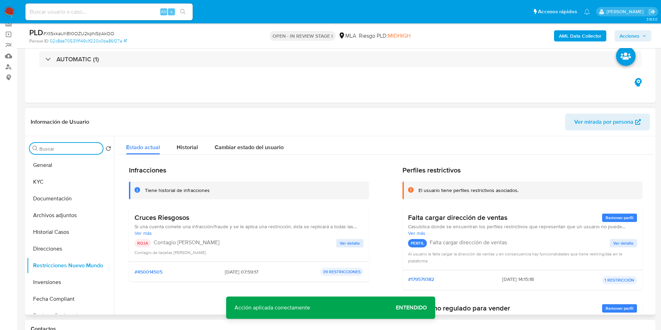
click at [66, 150] on input "Buscar" at bounding box center [69, 149] width 61 height 6
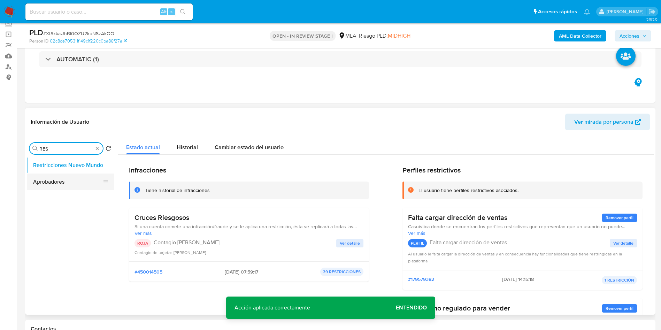
click at [76, 177] on button "Aprobadores" at bounding box center [68, 182] width 82 height 17
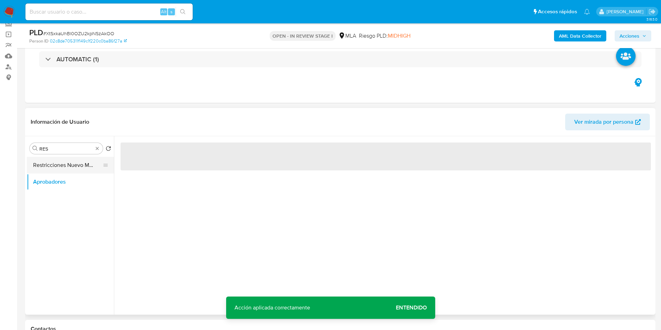
click at [82, 164] on button "Restricciones Nuevo Mundo" at bounding box center [68, 165] width 82 height 17
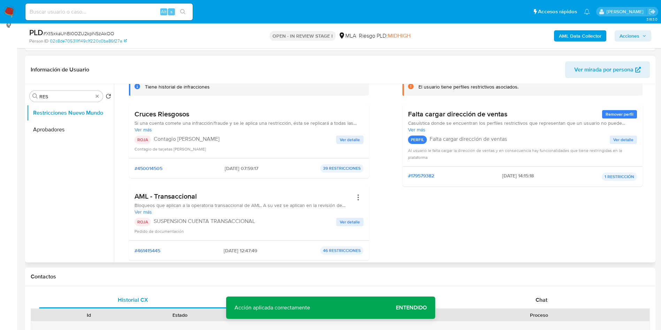
scroll to position [0, 0]
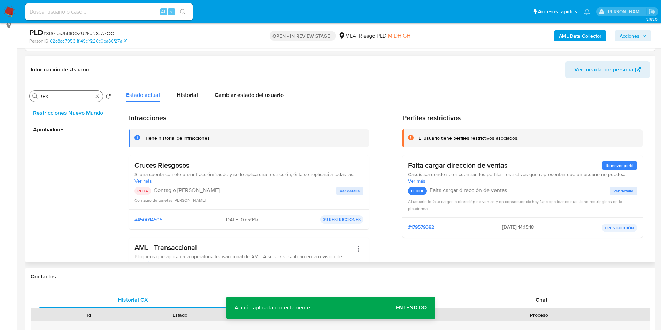
click at [61, 95] on input "RES" at bounding box center [66, 96] width 54 height 6
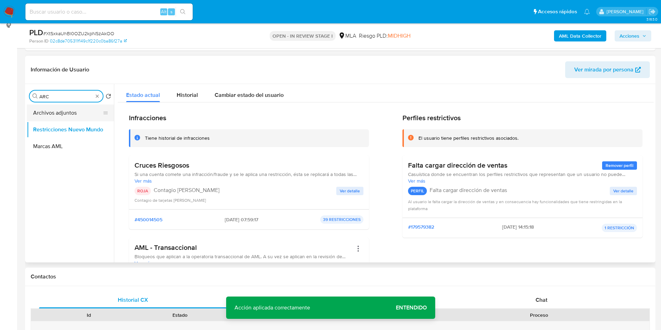
type input "ARC"
click at [56, 115] on button "Archivos adjuntos" at bounding box center [68, 113] width 82 height 17
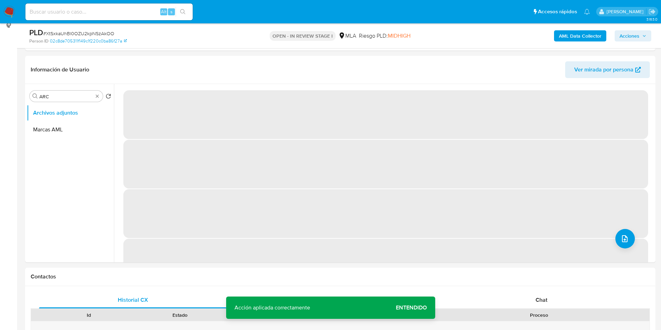
click at [639, 33] on span "Acciones" at bounding box center [629, 35] width 20 height 11
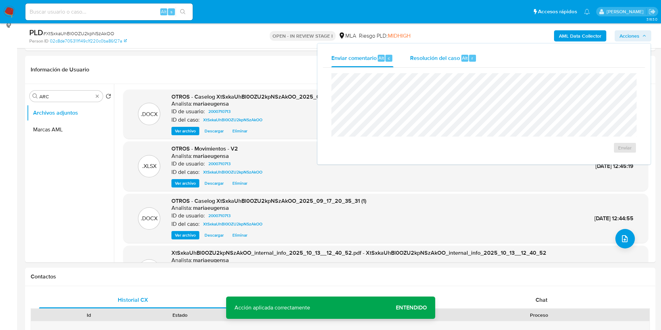
click at [456, 63] on div "Resolución del caso Alt r" at bounding box center [443, 58] width 67 height 18
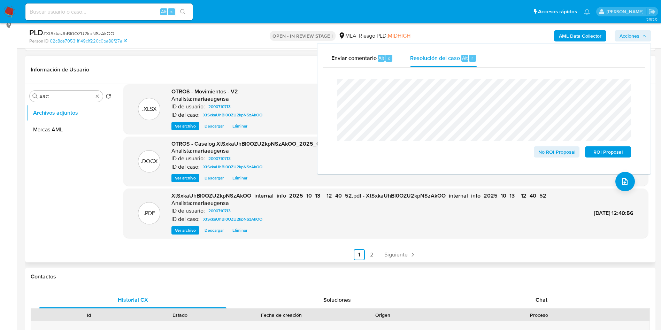
scroll to position [59, 0]
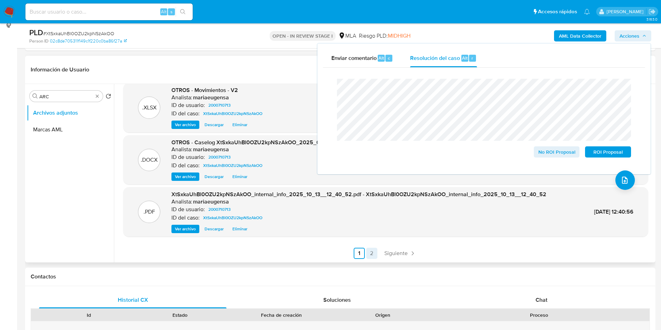
click at [372, 254] on link "2" at bounding box center [371, 253] width 11 height 11
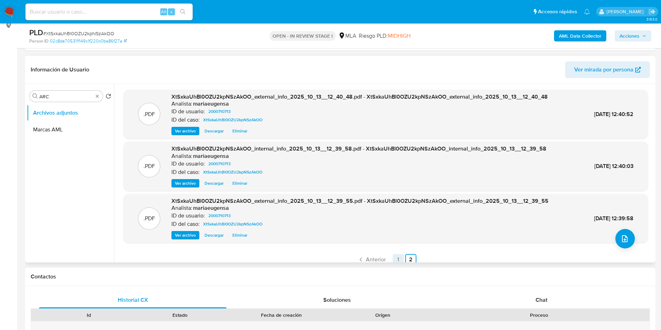
click at [395, 261] on link "1" at bounding box center [398, 259] width 11 height 11
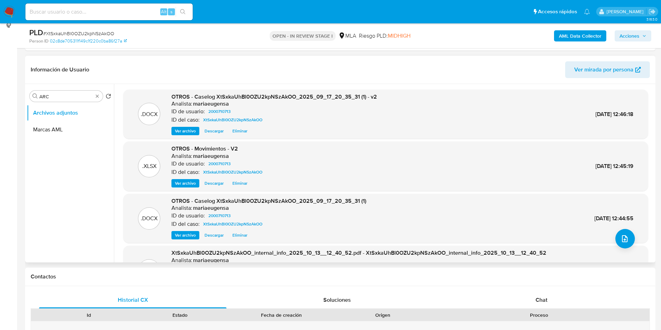
scroll to position [52, 0]
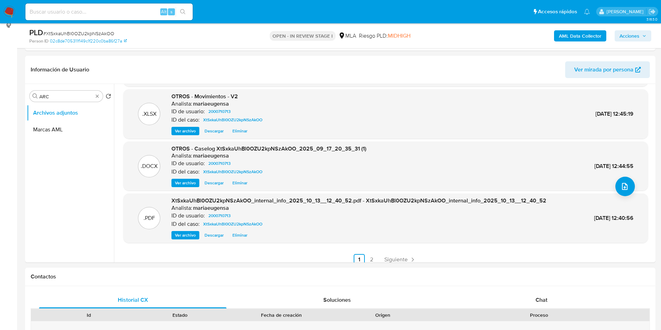
drag, startPoint x: 638, startPoint y: 33, endPoint x: 615, endPoint y: 39, distance: 23.7
click at [638, 33] on span "Acciones" at bounding box center [629, 35] width 20 height 11
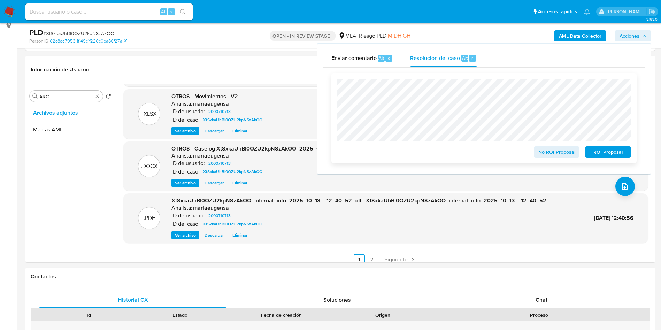
click at [615, 151] on span "ROI Proposal" at bounding box center [608, 152] width 36 height 10
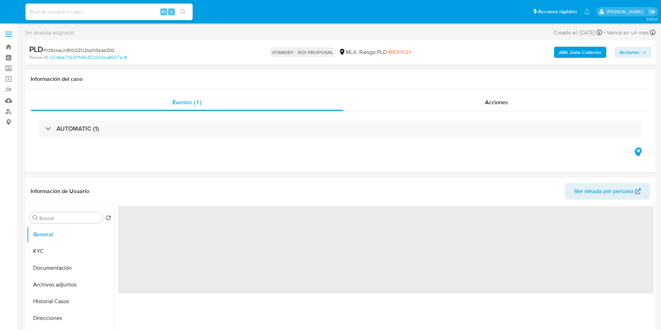
select select "10"
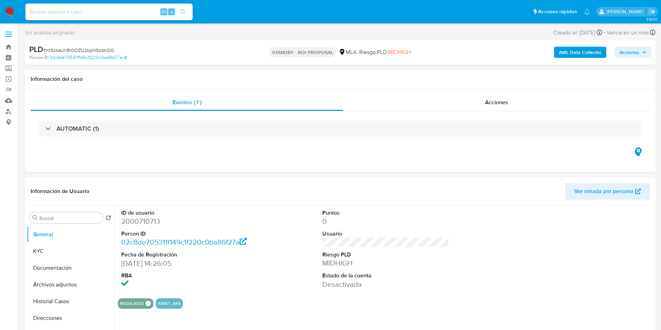
click at [78, 47] on span "# XtSxkaUhBl0OZU2kpNSzAkOO" at bounding box center [78, 50] width 71 height 7
copy span "XtSxkaUhBl0OZU2kpNSzAkOO"
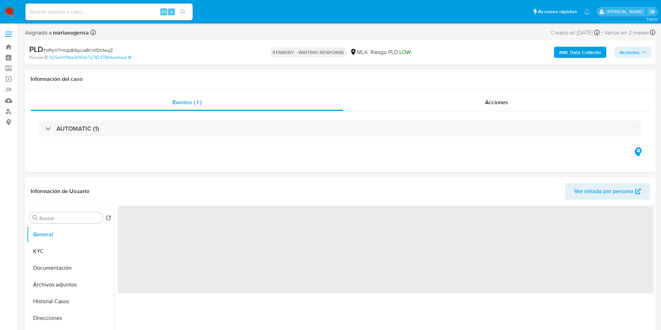
select select "10"
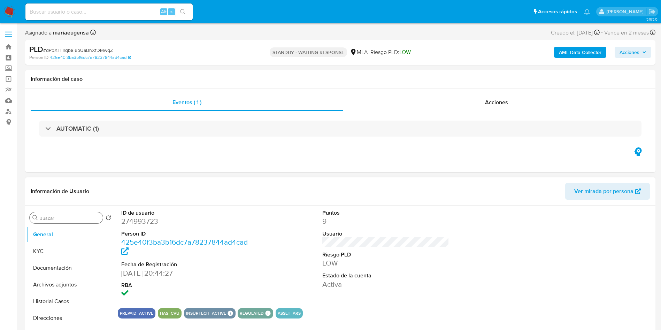
click at [59, 217] on input "Buscar" at bounding box center [69, 218] width 61 height 6
type input "arc"
click at [63, 250] on button "Archivos adjuntos" at bounding box center [68, 251] width 82 height 17
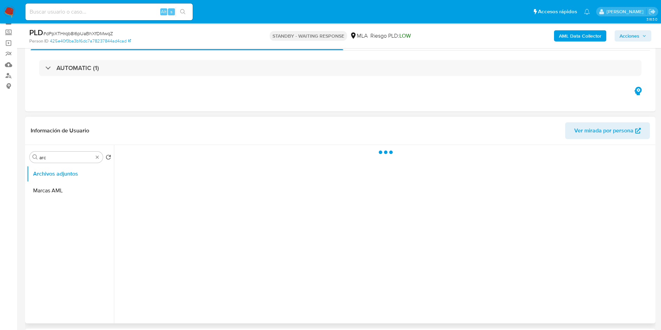
scroll to position [52, 0]
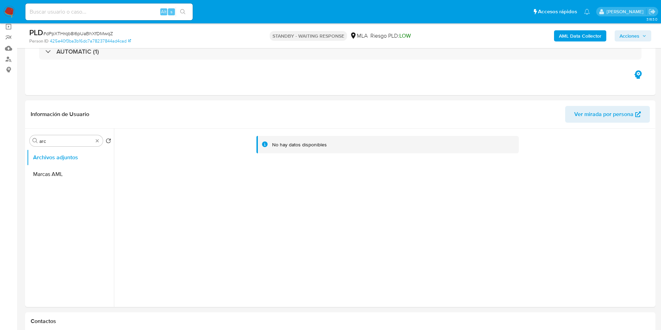
click at [587, 29] on div "AML Data Collector Acciones" at bounding box center [549, 36] width 206 height 16
click at [583, 35] on b "AML Data Collector" at bounding box center [580, 35] width 43 height 11
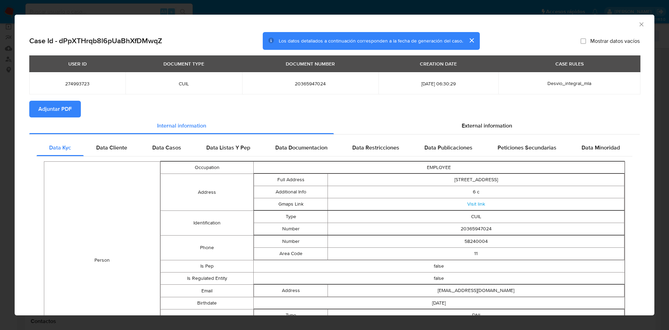
click at [64, 104] on span "Adjuntar PDF" at bounding box center [54, 108] width 33 height 15
click at [638, 25] on icon "Cerrar ventana" at bounding box center [641, 24] width 7 height 7
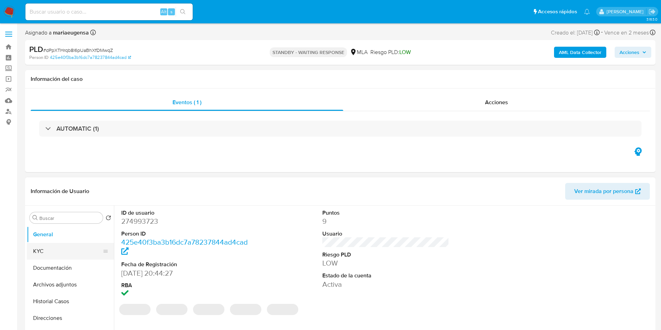
select select "10"
drag, startPoint x: 66, startPoint y: 286, endPoint x: 140, endPoint y: 287, distance: 74.9
click at [73, 285] on button "Archivos adjuntos" at bounding box center [70, 284] width 87 height 17
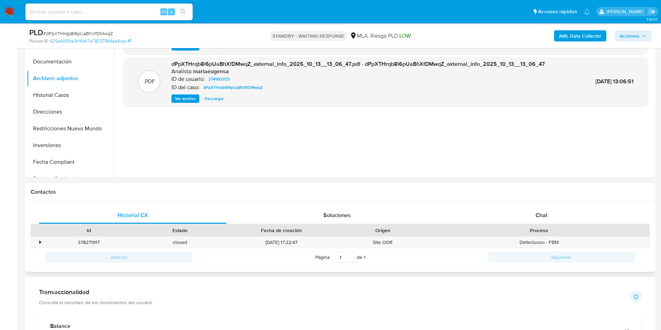
scroll to position [234, 0]
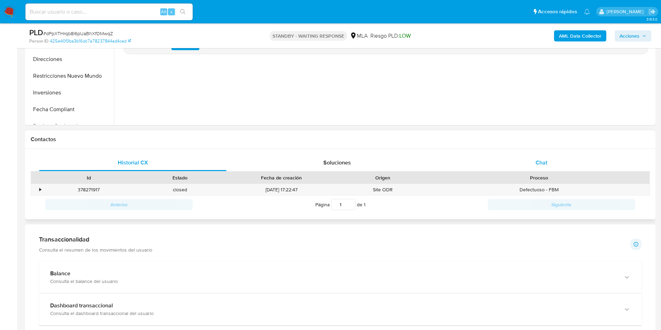
click at [537, 162] on span "Chat" at bounding box center [542, 163] width 12 height 8
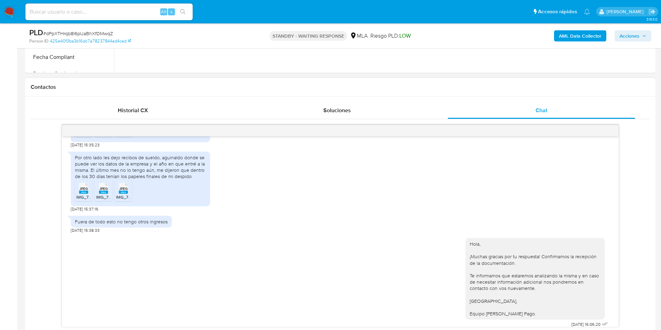
scroll to position [341, 0]
click at [98, 33] on span "# dPpXTHrqb8l6pUaBhXfDMwqZ" at bounding box center [78, 33] width 70 height 7
copy span "dPpXTHrqb8l6pUaBhXfDMwqZ"
click at [347, 281] on div "Hola, ¡Muchas gracias por tu respuesta! Confirmamos la recepción de la document…" at bounding box center [340, 281] width 539 height 96
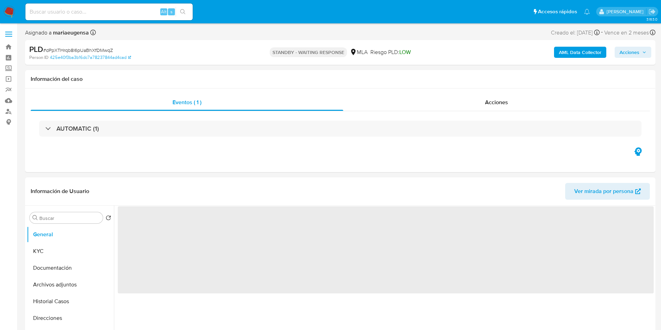
select select "10"
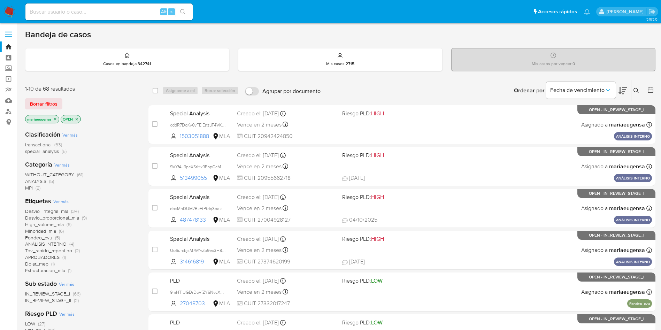
click at [495, 87] on button at bounding box center [636, 90] width 11 height 8
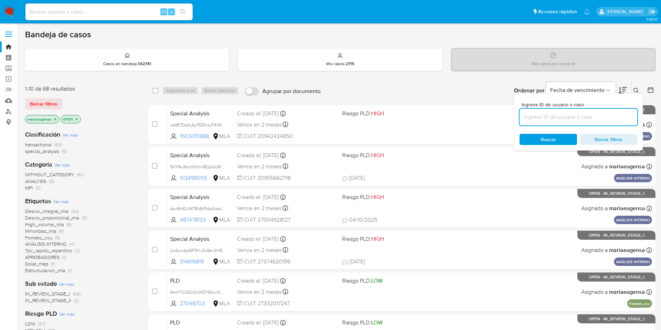
click at [495, 118] on input at bounding box center [578, 117] width 118 height 9
type input "PpVspeBRRcLA8lUeMT1XLREu"
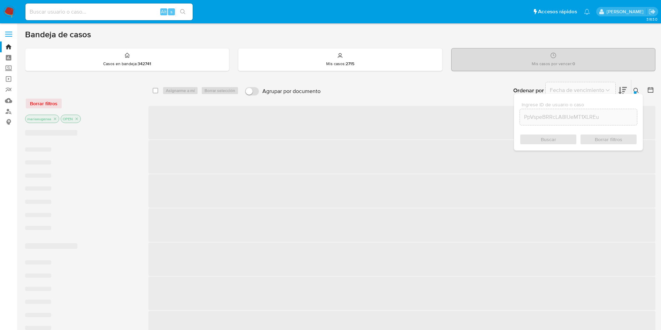
click at [495, 92] on div at bounding box center [635, 92] width 3 height 3
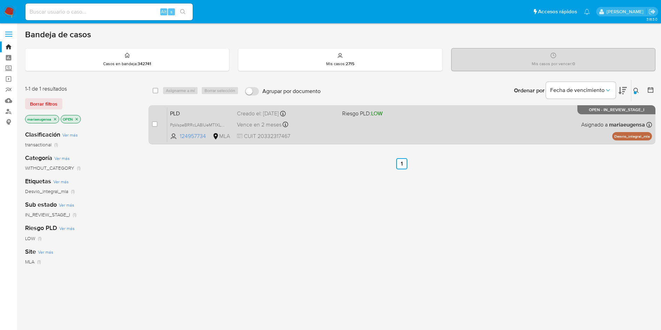
click at [215, 113] on span "PLD" at bounding box center [200, 112] width 61 height 9
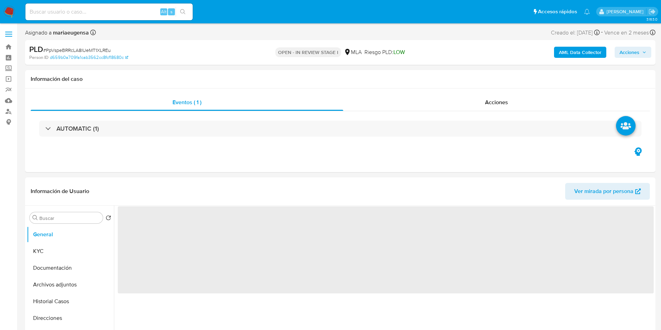
select select "10"
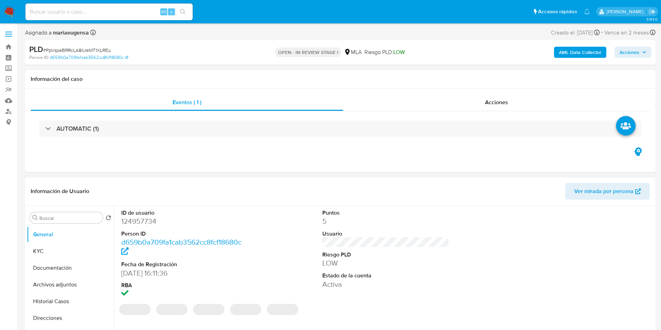
click at [136, 223] on dd "124957734" at bounding box center [184, 221] width 127 height 10
copy dd "124957734"
click at [336, 294] on div "Puntos 5 Usuario Riesgo PLD LOW Estado de la cuenta Activa" at bounding box center [386, 254] width 134 height 97
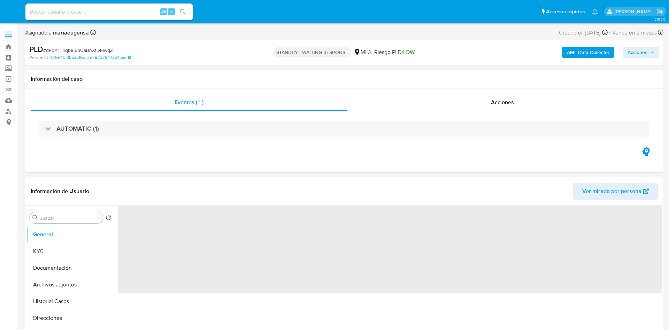
select select "10"
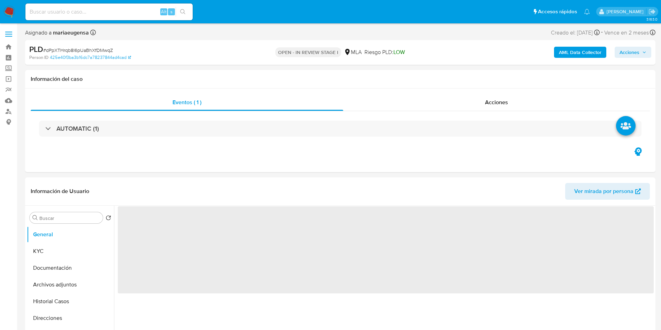
select select "10"
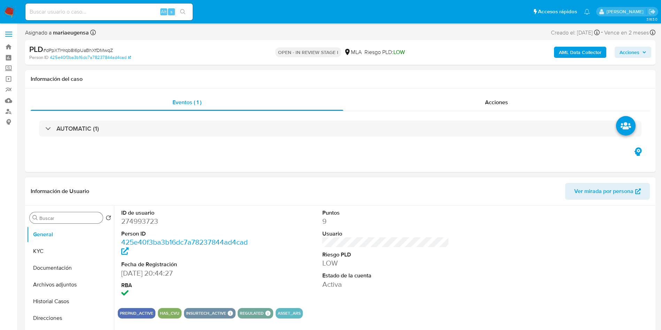
click at [82, 221] on input "Buscar" at bounding box center [69, 218] width 61 height 6
click at [82, 220] on input "Buscar" at bounding box center [69, 218] width 61 height 6
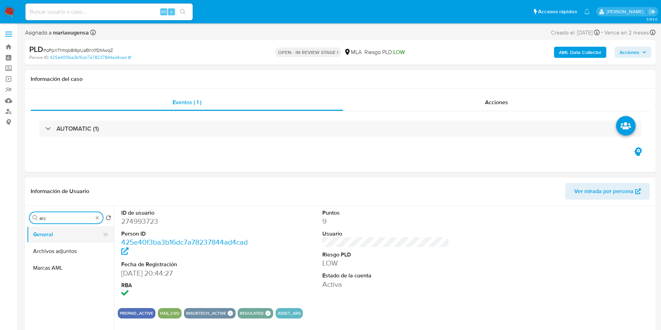
type input "arc"
click at [78, 240] on button "General" at bounding box center [68, 234] width 82 height 17
click at [73, 250] on button "Archivos adjuntos" at bounding box center [68, 251] width 82 height 17
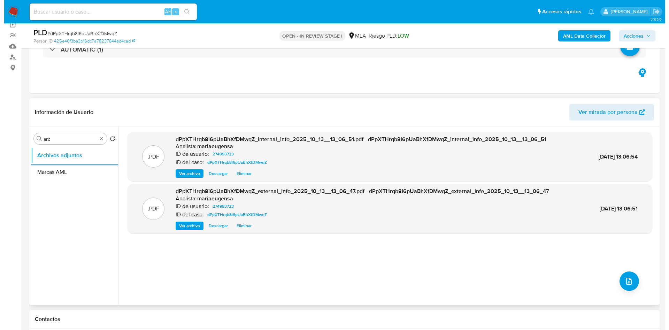
scroll to position [105, 0]
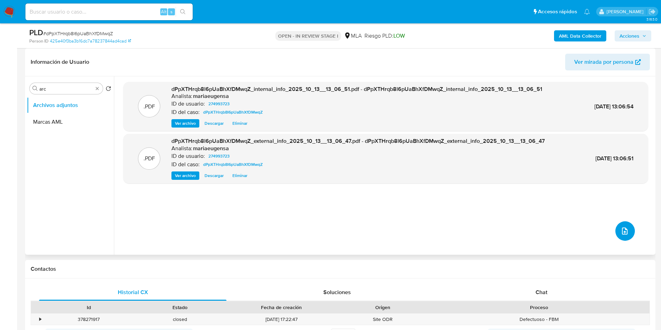
click at [619, 236] on button "upload-file" at bounding box center [625, 231] width 20 height 20
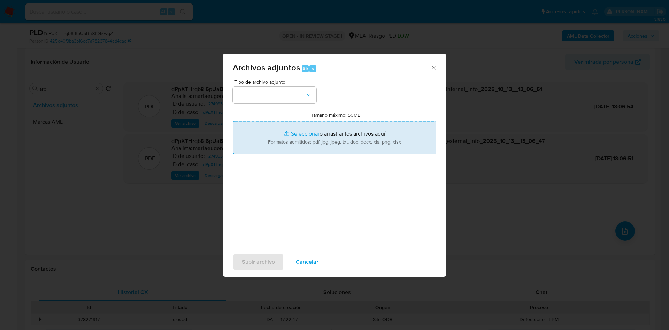
click at [325, 149] on input "Tamaño máximo: 50MB Seleccionar archivos" at bounding box center [334, 137] width 203 height 33
type input "C:\fakepath\Caselog dPpXTHrqb8l6pUaBhXfDMwqZ_2025_09_17_16_44_02.docx"
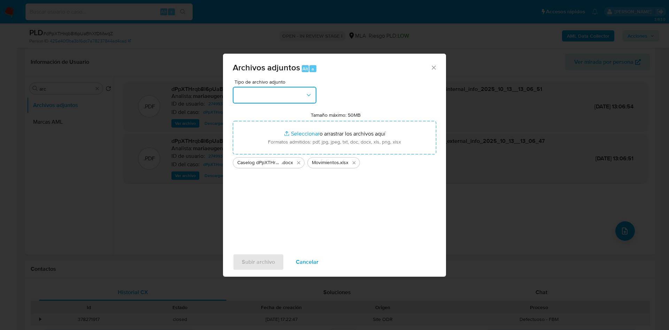
click at [279, 99] on button "button" at bounding box center [275, 95] width 84 height 17
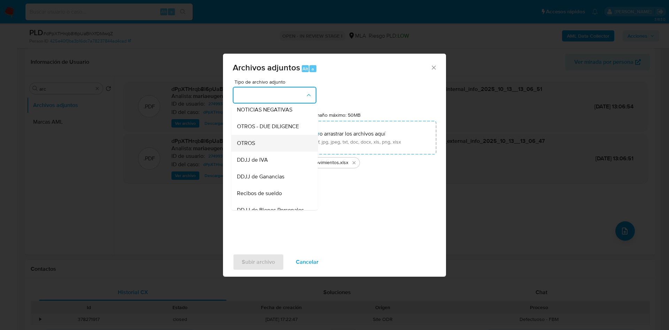
click at [251, 147] on span "OTROS" at bounding box center [246, 143] width 18 height 7
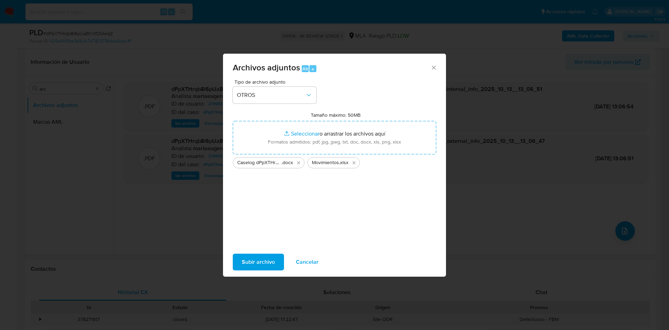
click at [262, 263] on span "Subir archivo" at bounding box center [258, 261] width 33 height 15
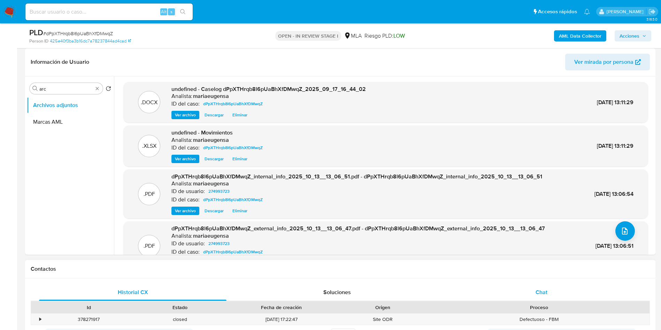
click at [562, 289] on div "Chat" at bounding box center [541, 292] width 187 height 17
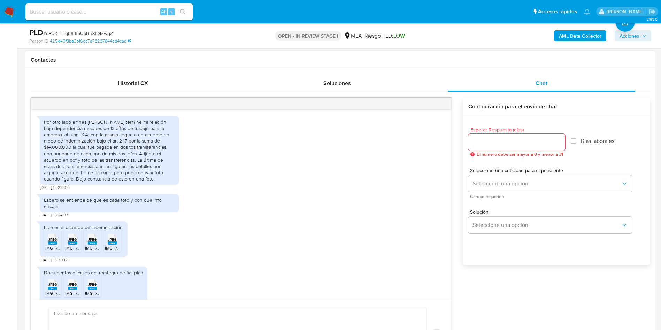
scroll to position [341, 0]
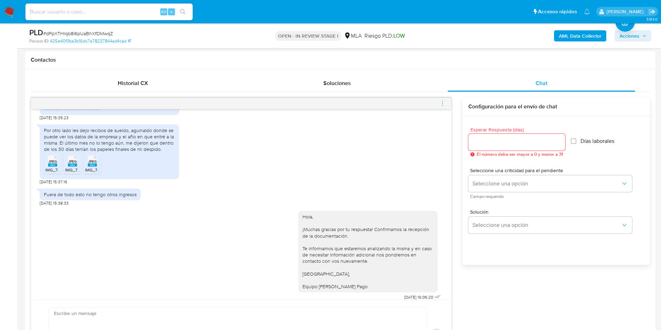
click at [440, 101] on icon "menu-action" at bounding box center [442, 103] width 6 height 6
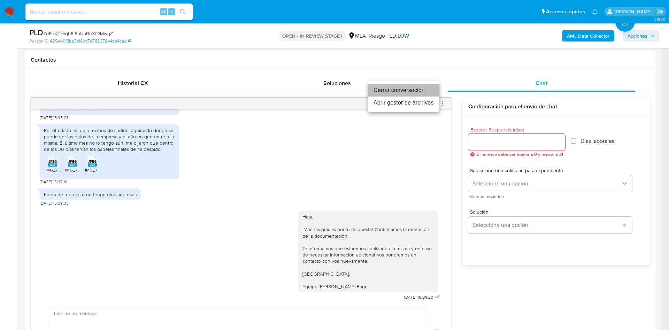
click at [425, 86] on li "Cerrar conversación" at bounding box center [403, 90] width 71 height 13
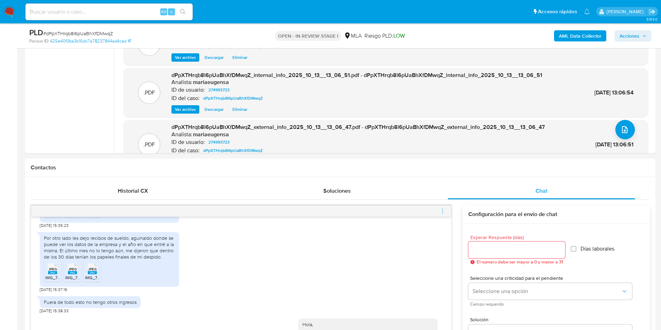
scroll to position [105, 0]
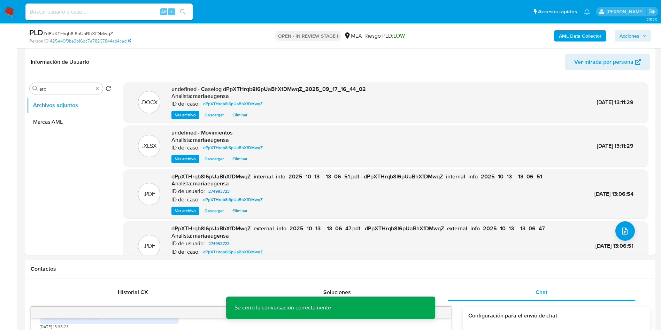
drag, startPoint x: 636, startPoint y: 35, endPoint x: 626, endPoint y: 41, distance: 10.8
click at [631, 37] on span "Acciones" at bounding box center [629, 35] width 20 height 11
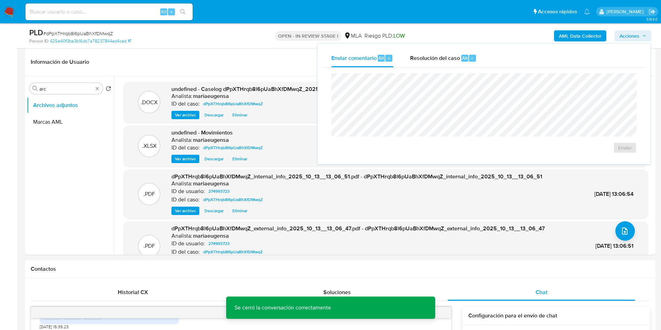
drag, startPoint x: 433, startPoint y: 61, endPoint x: 433, endPoint y: 71, distance: 10.1
click at [433, 65] on div "Resolución del caso Alt r" at bounding box center [443, 58] width 67 height 18
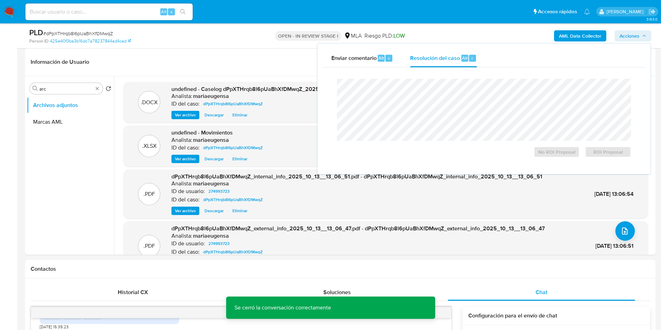
click at [417, 147] on div "No ROI Proposal ROI Proposal" at bounding box center [484, 151] width 294 height 14
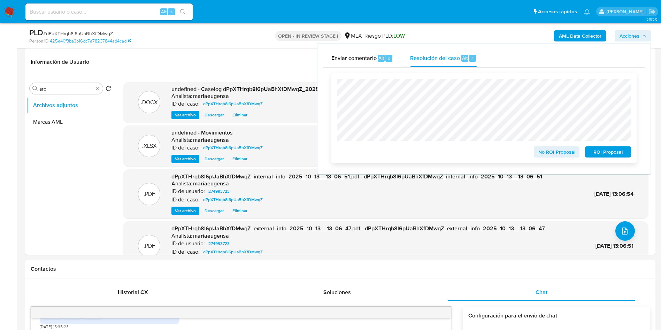
click at [544, 152] on span "No ROI Proposal" at bounding box center [557, 152] width 36 height 10
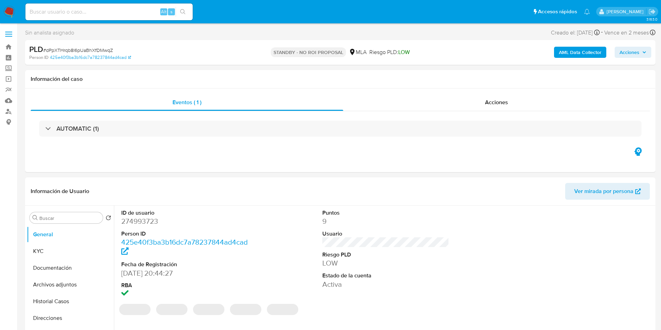
select select "10"
